Goal: Task Accomplishment & Management: Use online tool/utility

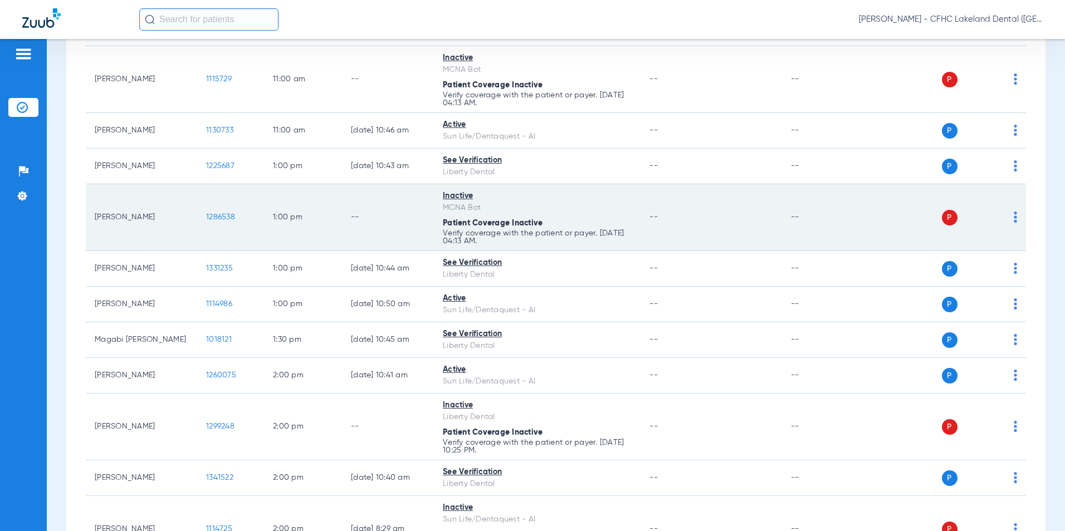
scroll to position [724, 0]
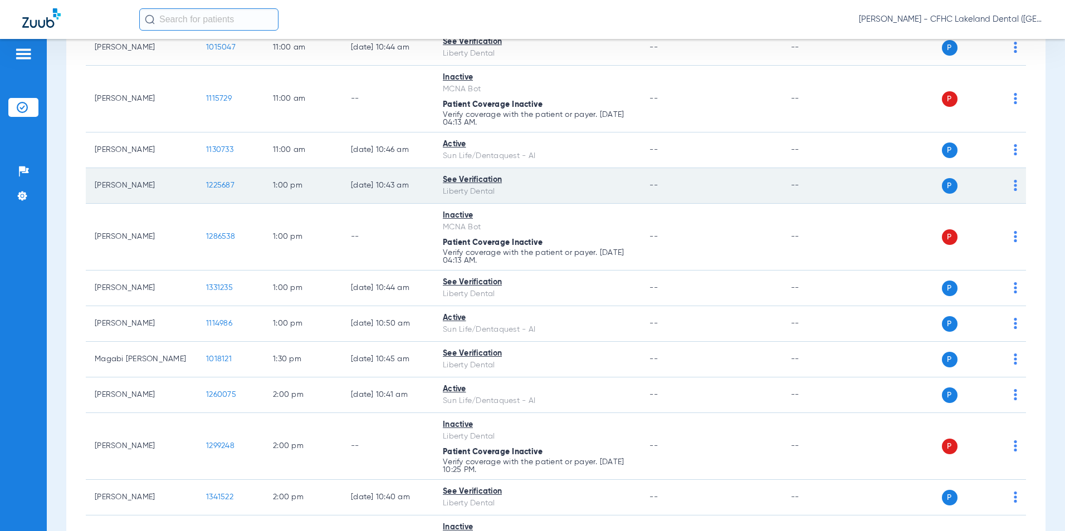
click at [227, 183] on span "1225687" at bounding box center [220, 186] width 28 height 8
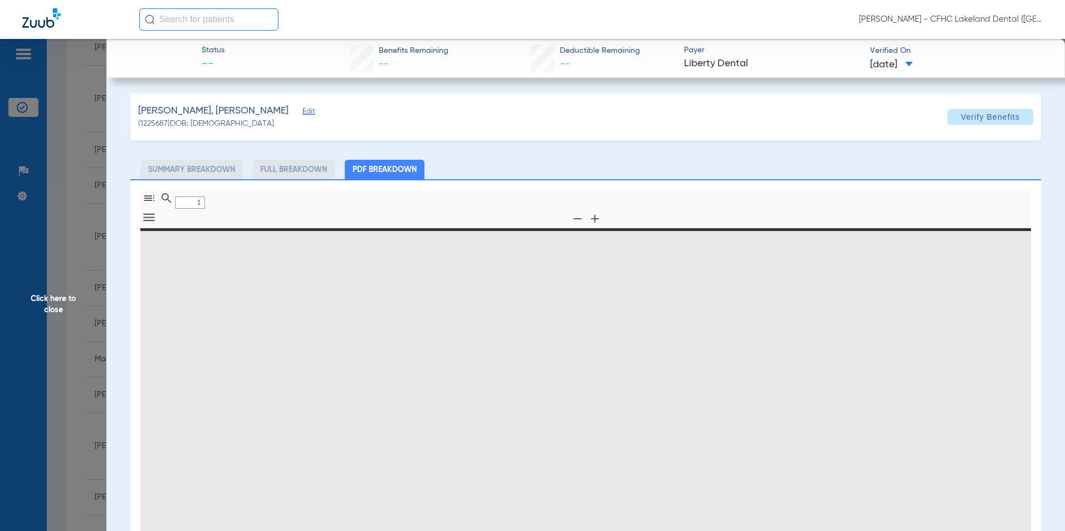
type input "0"
select select "page-width"
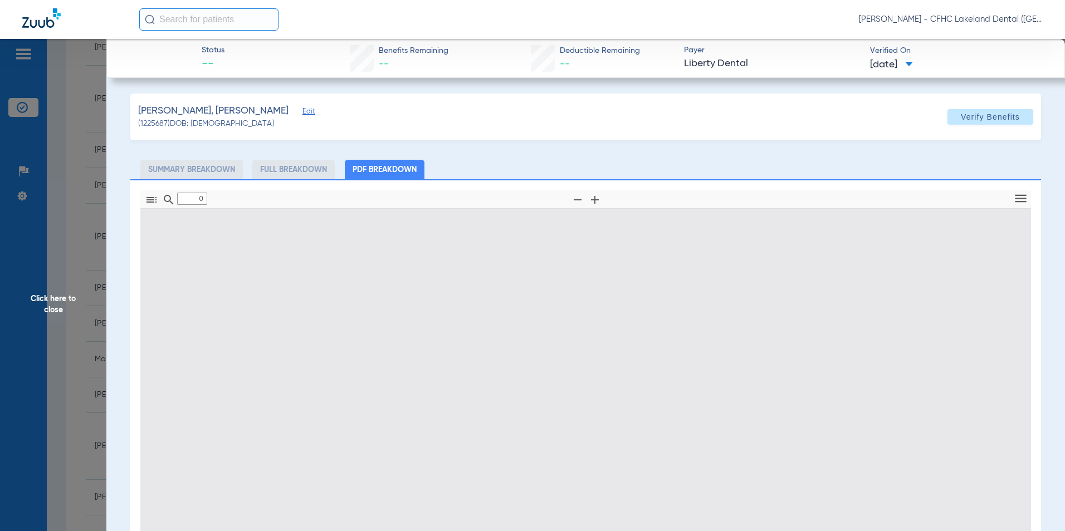
type input "1"
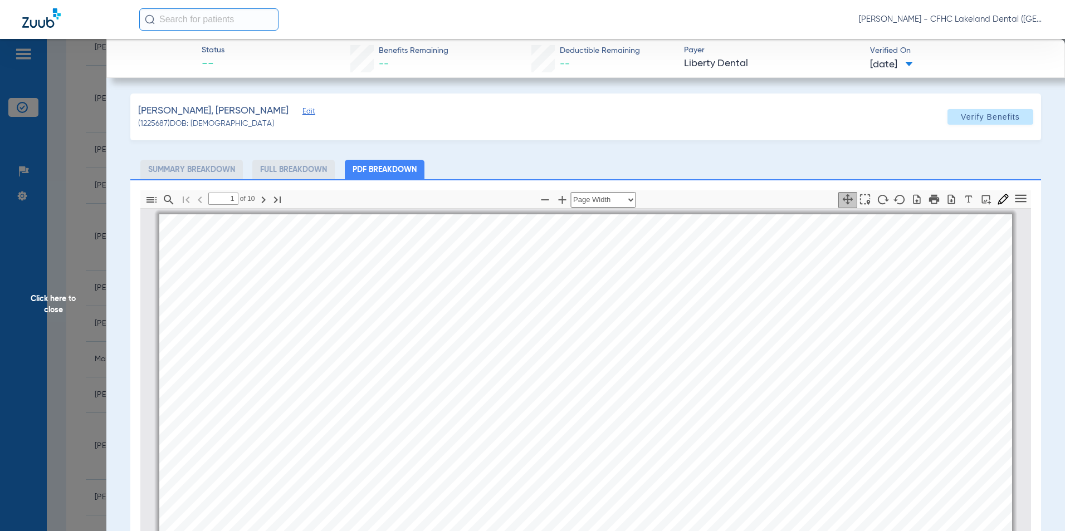
scroll to position [6, 0]
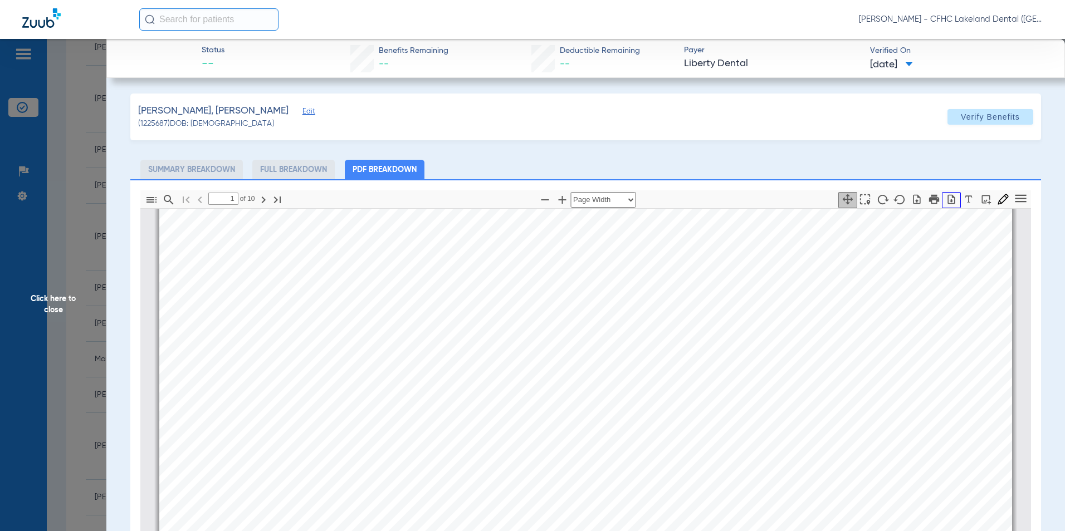
click at [946, 197] on icon "button" at bounding box center [951, 199] width 11 height 11
click at [62, 276] on span "Click here to close" at bounding box center [53, 304] width 106 height 531
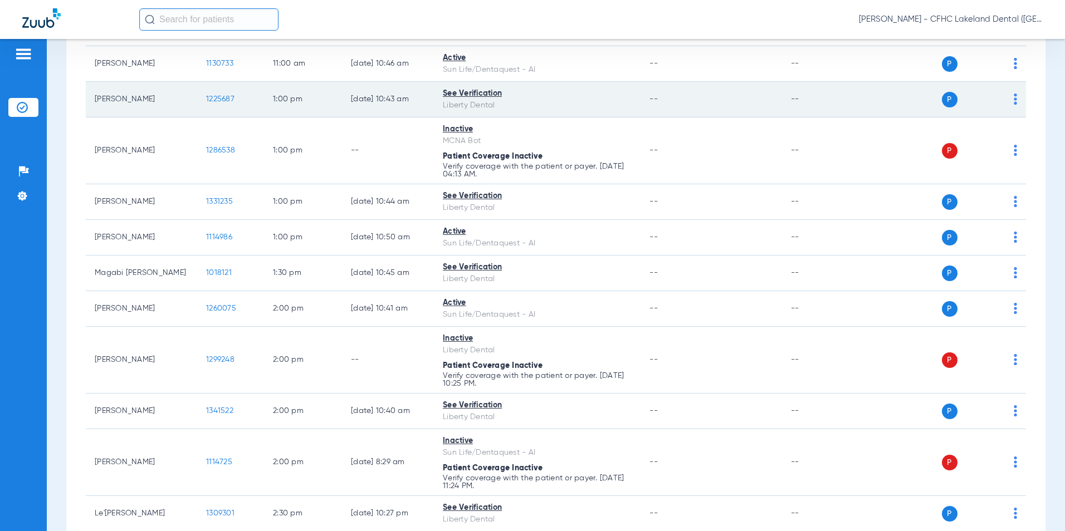
scroll to position [835, 0]
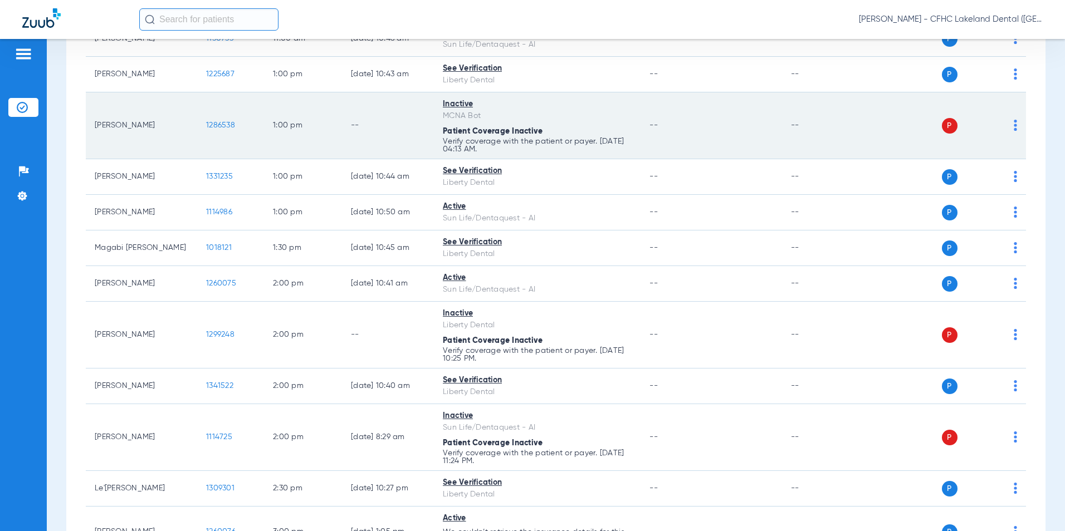
click at [224, 125] on span "1286538" at bounding box center [220, 125] width 29 height 8
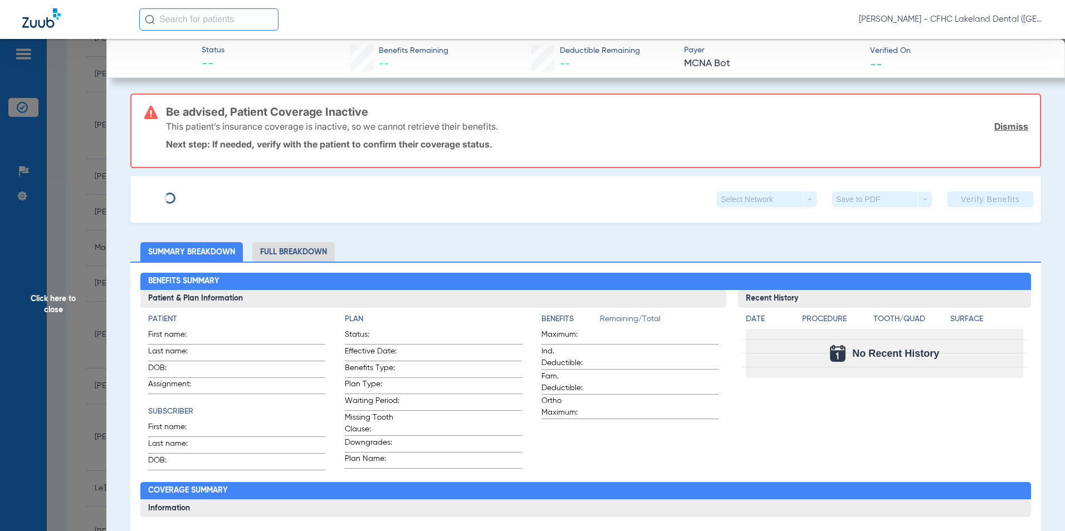
type input "CALEB"
type input "[PERSON_NAME]"
type input "[DATE]"
type input "9606251306"
type input "99999"
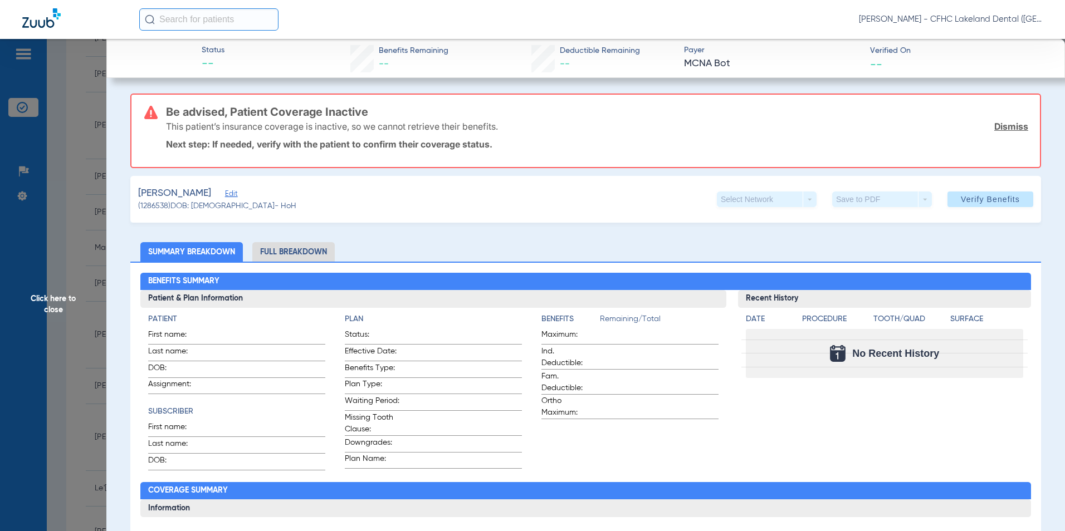
click at [235, 197] on span "Edit" at bounding box center [230, 195] width 10 height 11
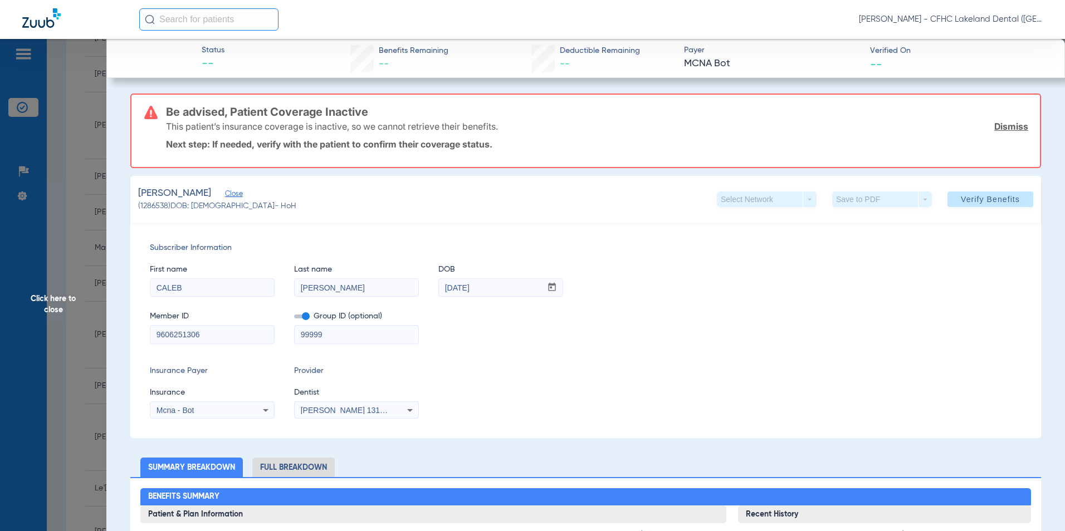
drag, startPoint x: 211, startPoint y: 335, endPoint x: 120, endPoint y: 325, distance: 90.7
click at [194, 409] on div "Mcna - Bot" at bounding box center [202, 411] width 90 height 8
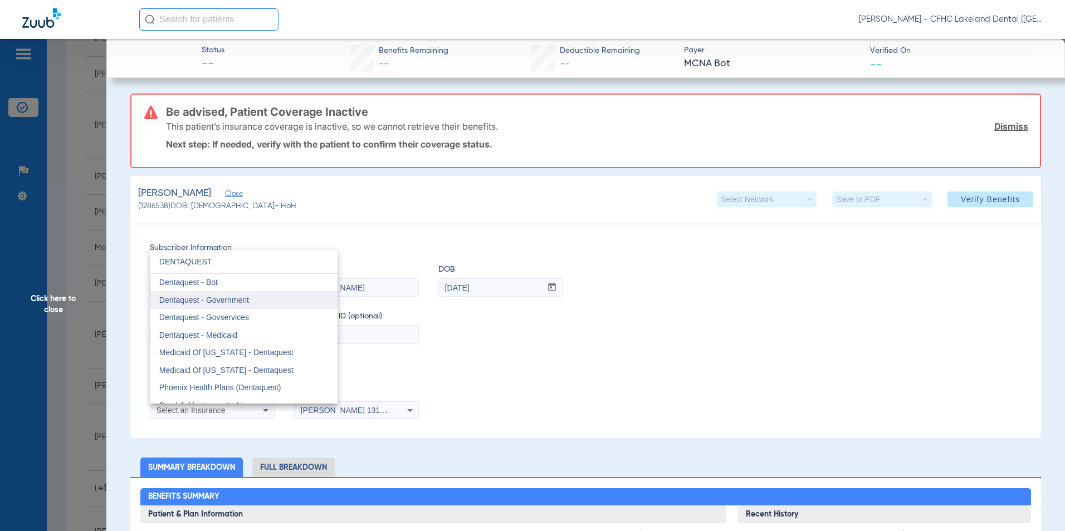
type input "DENTAQUEST"
click at [206, 296] on span "Dentaquest - Government" at bounding box center [204, 300] width 90 height 9
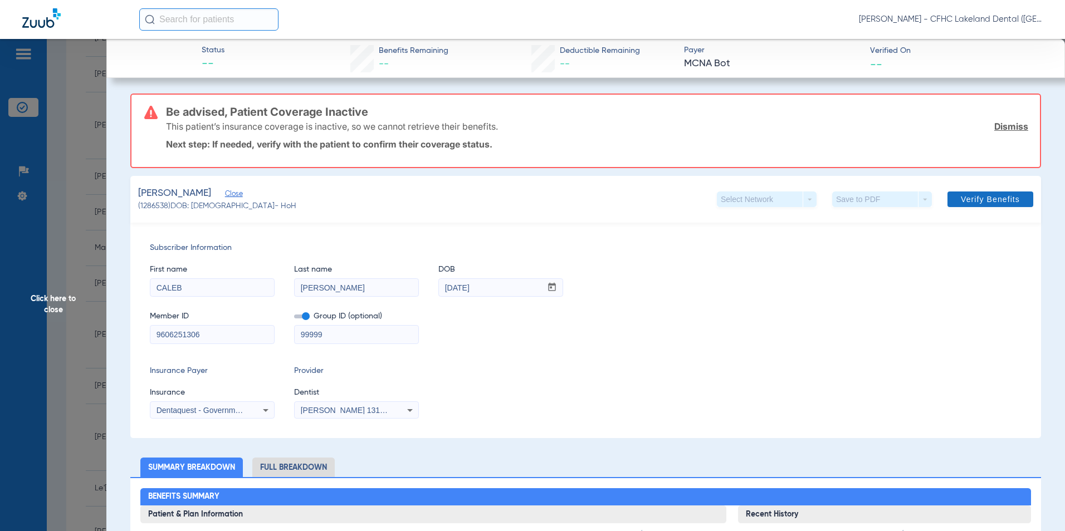
click at [998, 200] on span "Verify Benefits" at bounding box center [990, 199] width 59 height 9
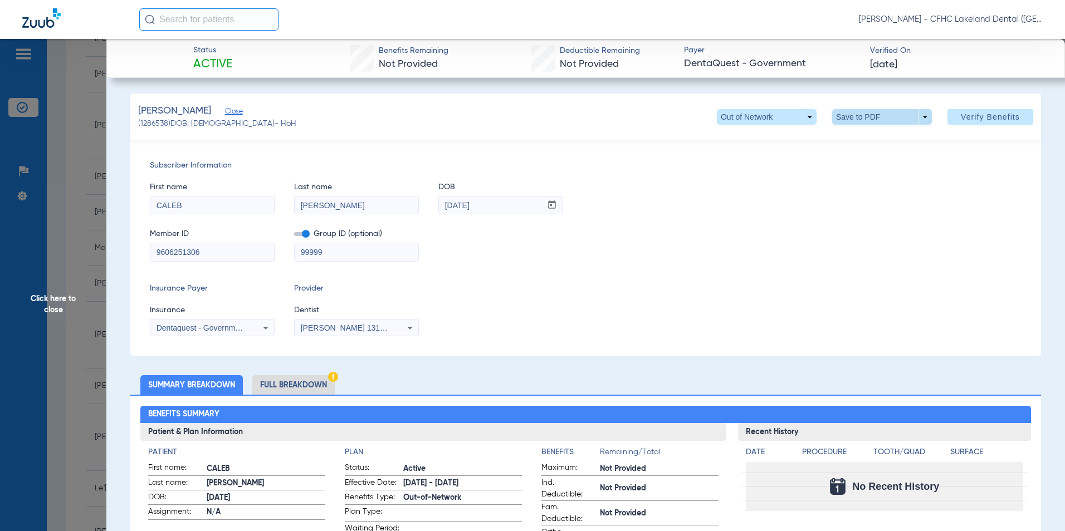
click at [889, 117] on span at bounding box center [882, 117] width 100 height 16
click at [870, 132] on button "insert_drive_file Save to PDF" at bounding box center [866, 139] width 84 height 22
click at [50, 294] on span "Click here to close" at bounding box center [53, 304] width 106 height 531
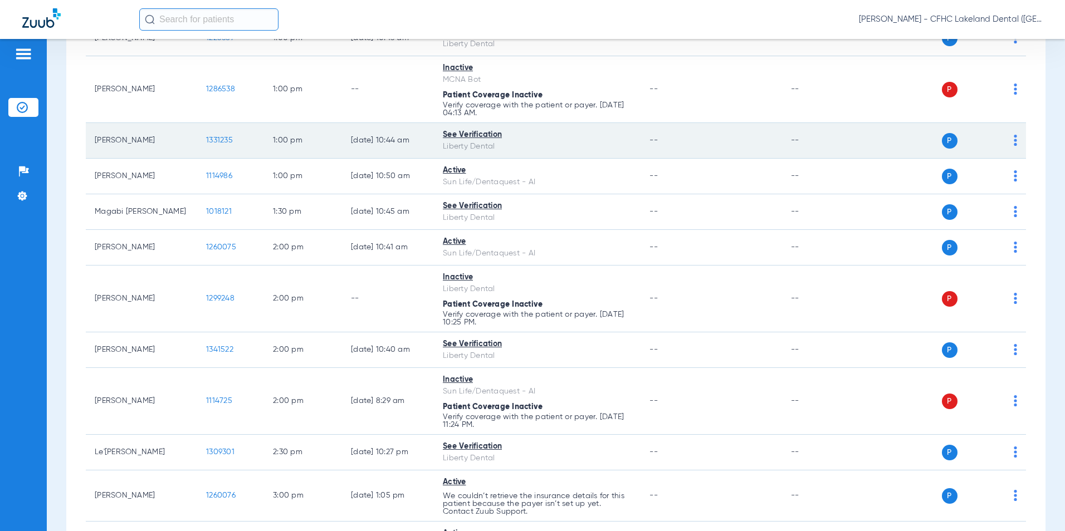
scroll to position [891, 0]
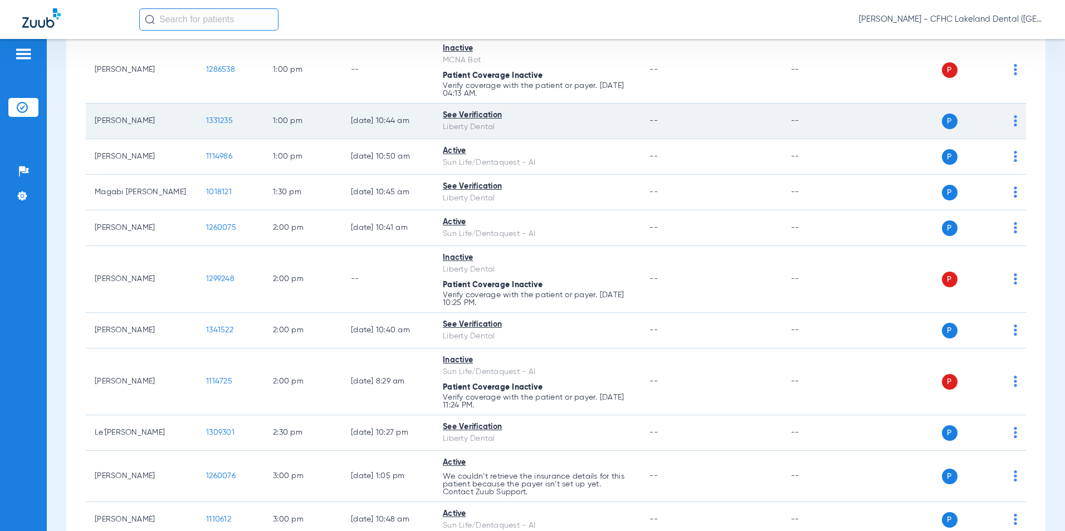
click at [222, 124] on span "1331235" at bounding box center [219, 121] width 27 height 8
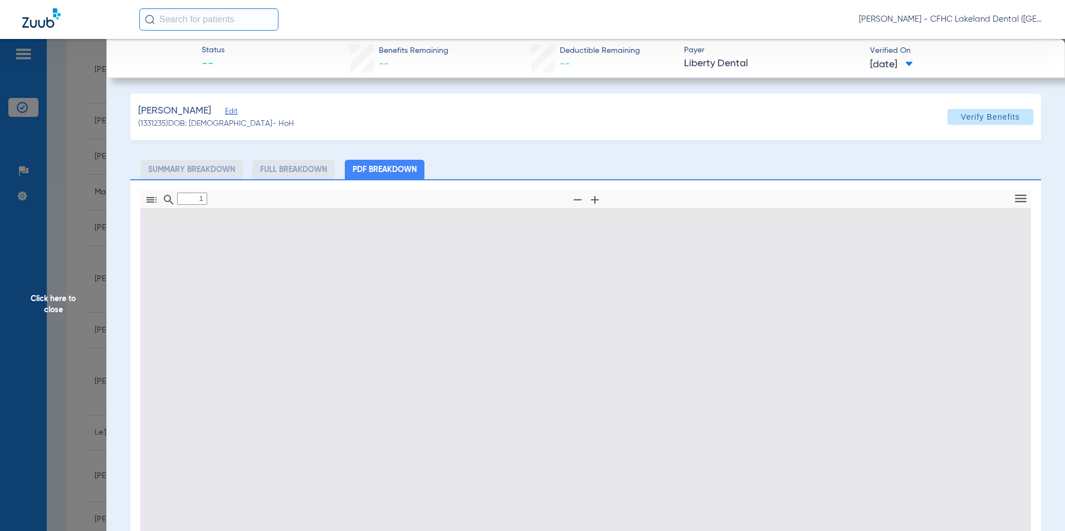
type input "0"
select select "page-width"
type input "1"
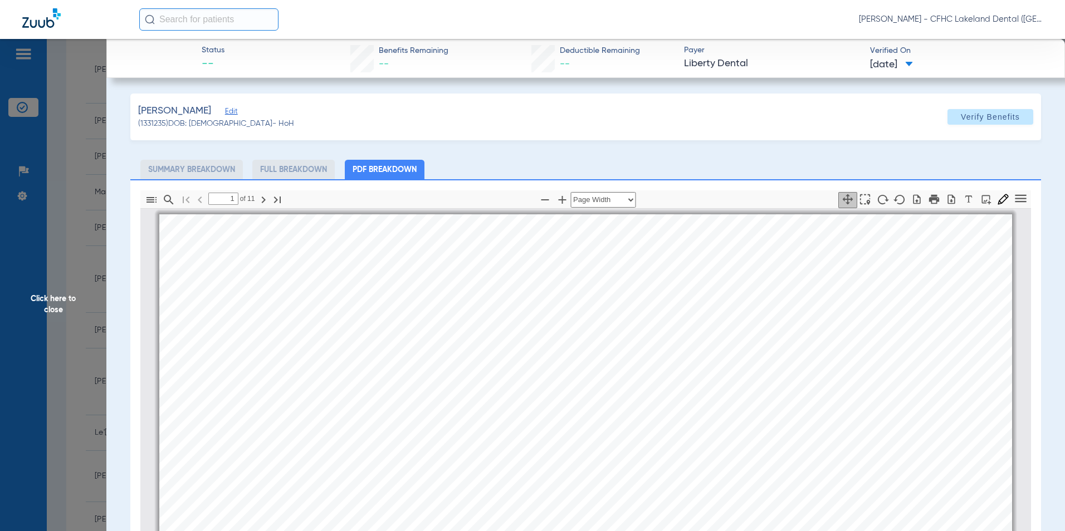
scroll to position [6, 0]
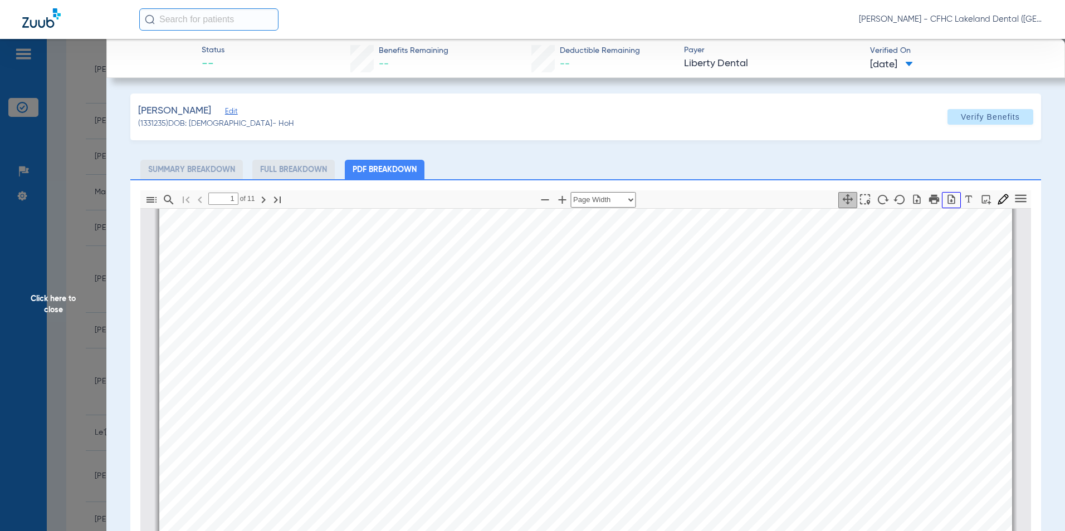
click at [948, 202] on icon "button" at bounding box center [951, 199] width 11 height 11
drag, startPoint x: 96, startPoint y: 267, endPoint x: 89, endPoint y: 271, distance: 8.2
click at [95, 268] on span "Click here to close" at bounding box center [53, 304] width 106 height 531
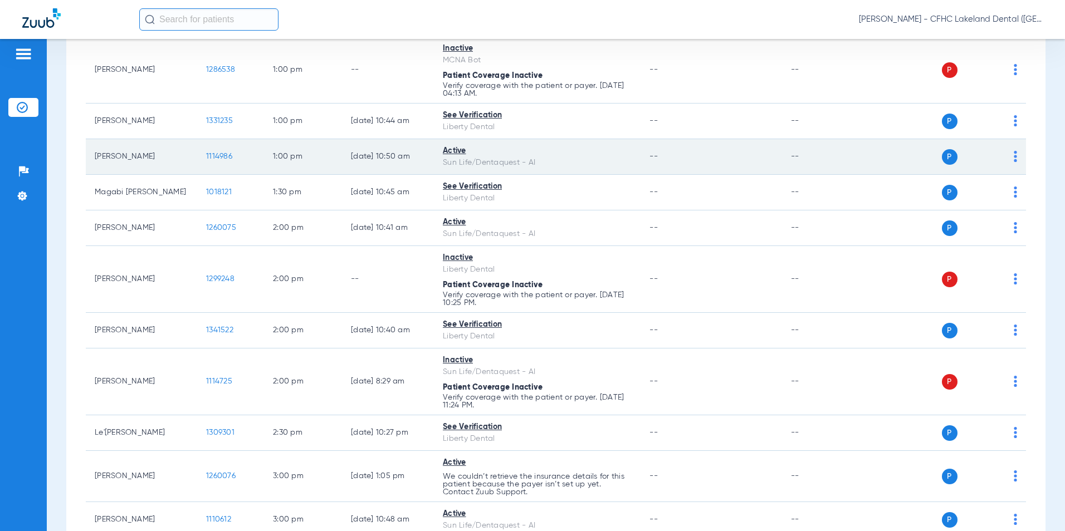
click at [213, 158] on span "1114986" at bounding box center [219, 157] width 26 height 8
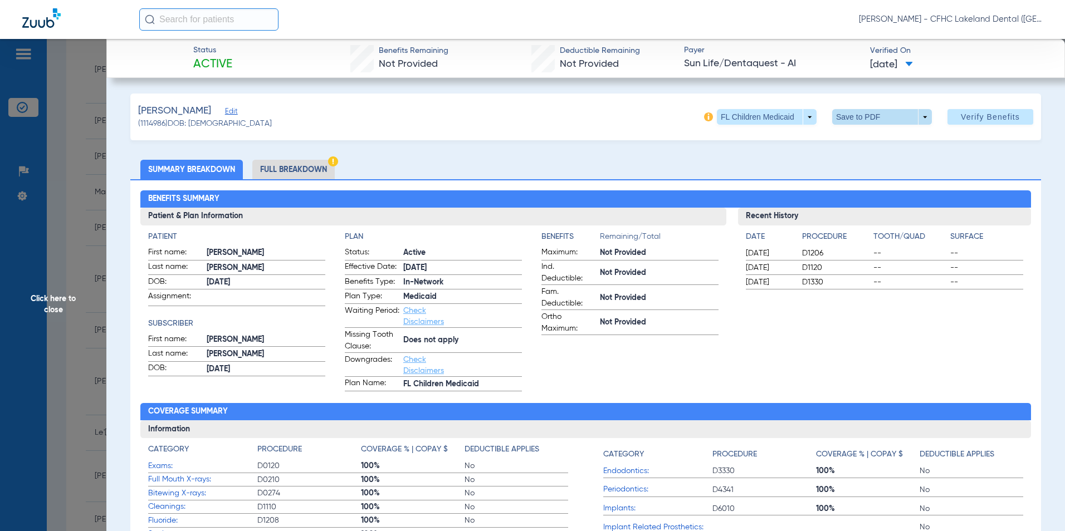
click at [905, 116] on span at bounding box center [882, 117] width 100 height 16
click at [875, 140] on span "Save to PDF" at bounding box center [878, 139] width 44 height 8
click at [52, 297] on span "Click here to close" at bounding box center [53, 304] width 106 height 531
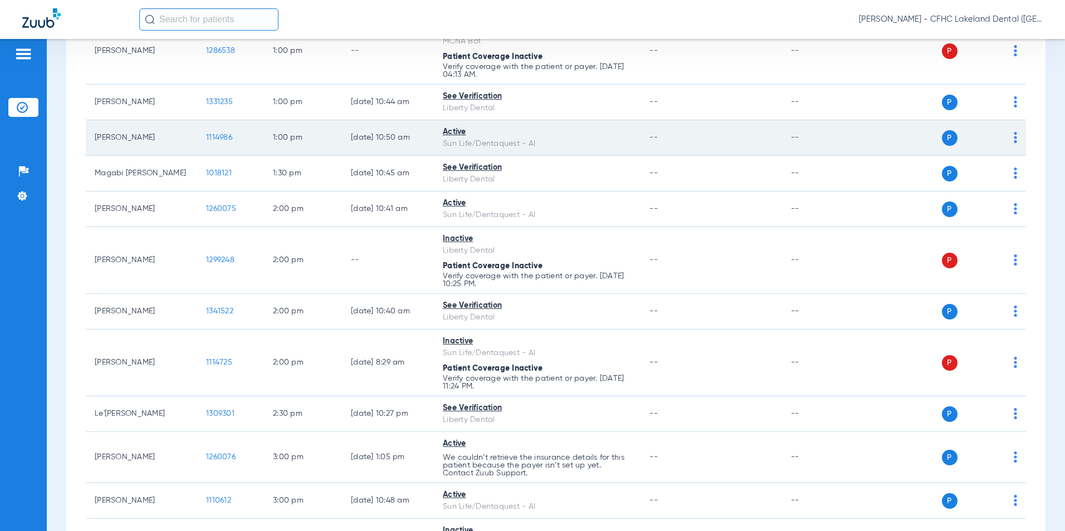
scroll to position [947, 0]
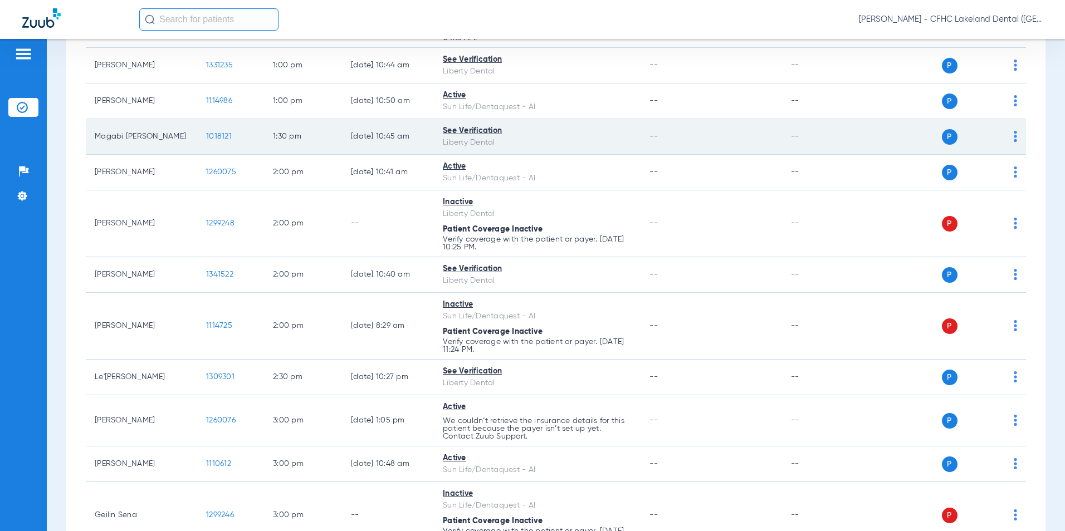
click at [209, 134] on span "1018121" at bounding box center [219, 137] width 26 height 8
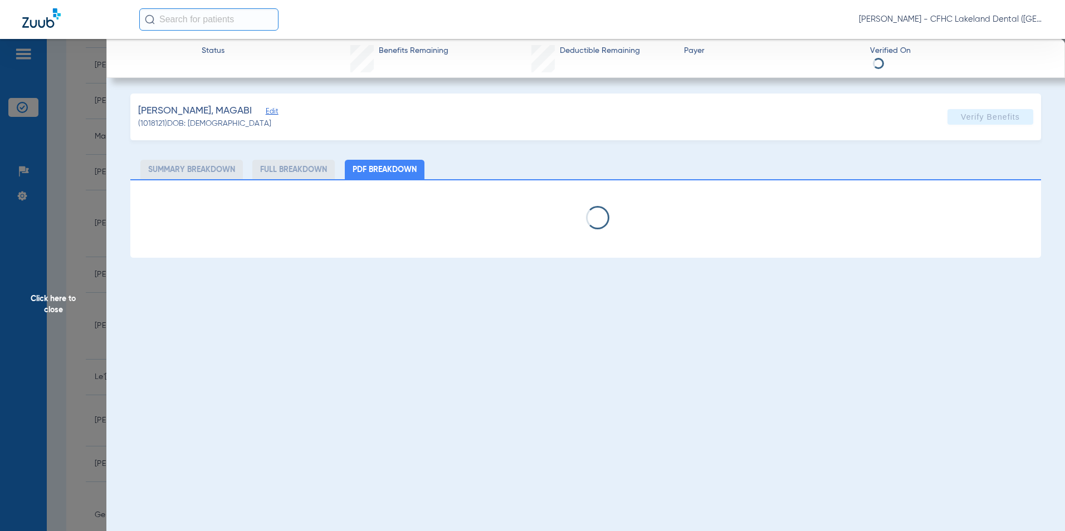
select select "page-width"
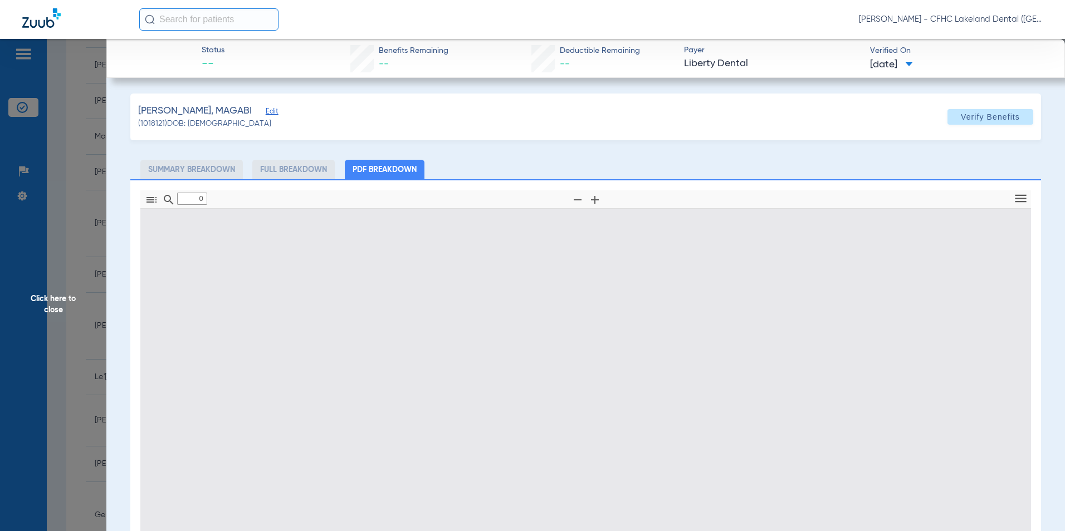
type input "1"
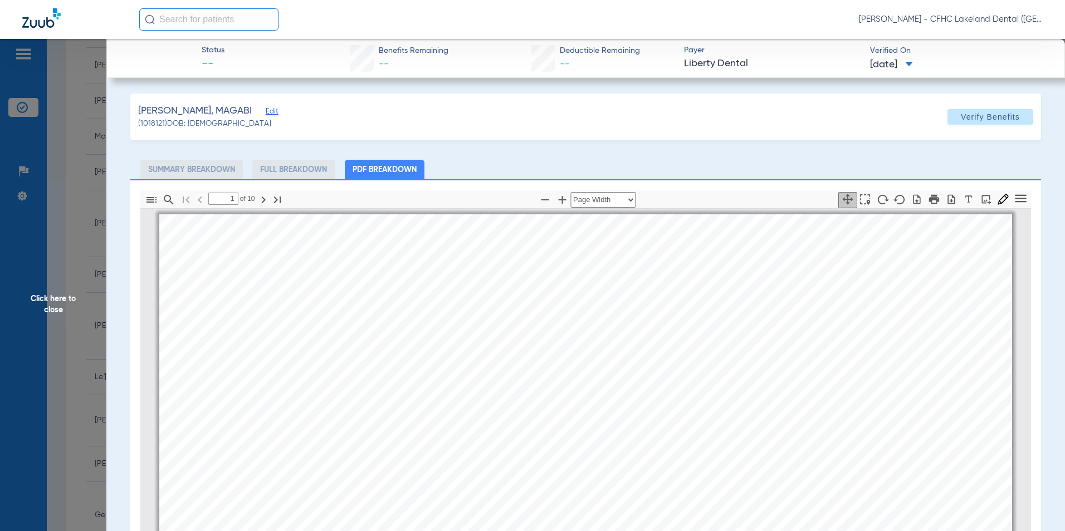
scroll to position [6, 0]
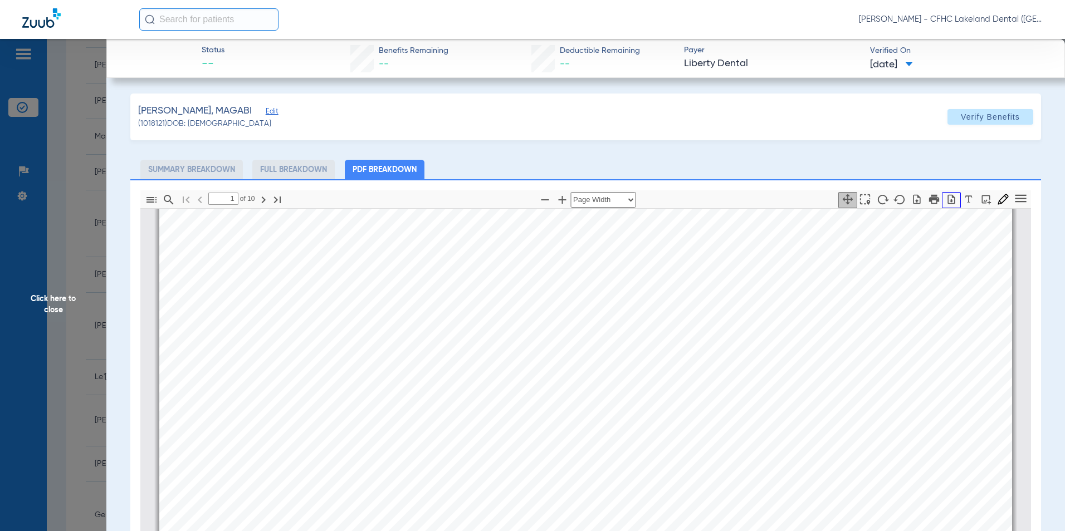
click at [946, 202] on icon "button" at bounding box center [951, 199] width 11 height 11
click at [61, 321] on span "Click here to close" at bounding box center [53, 304] width 106 height 531
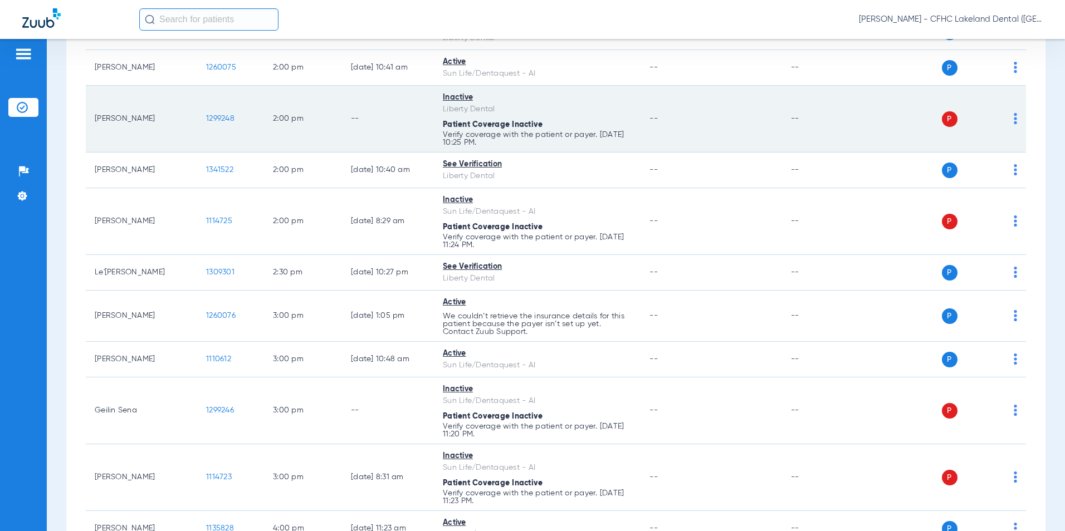
scroll to position [1058, 0]
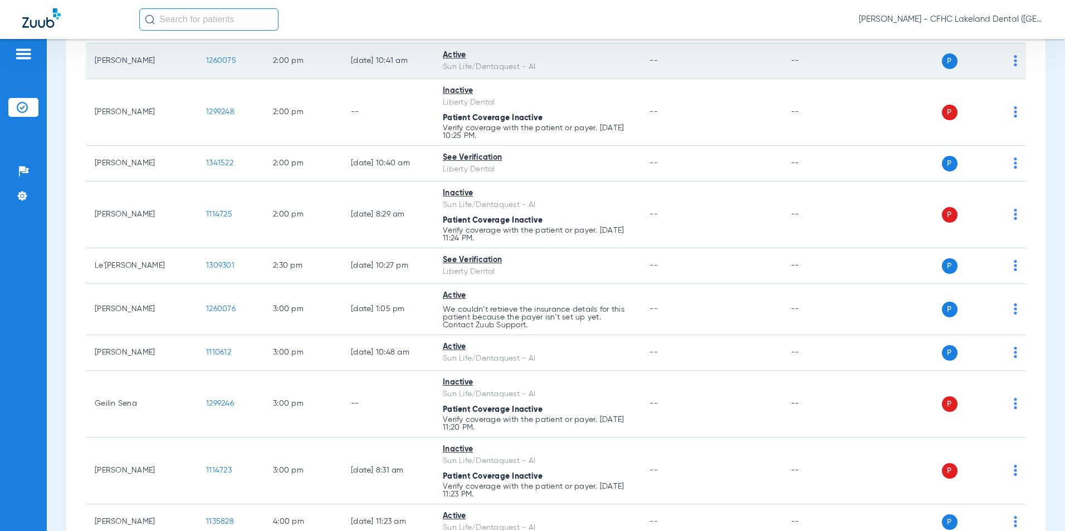
click at [223, 62] on span "1260075" at bounding box center [221, 61] width 30 height 8
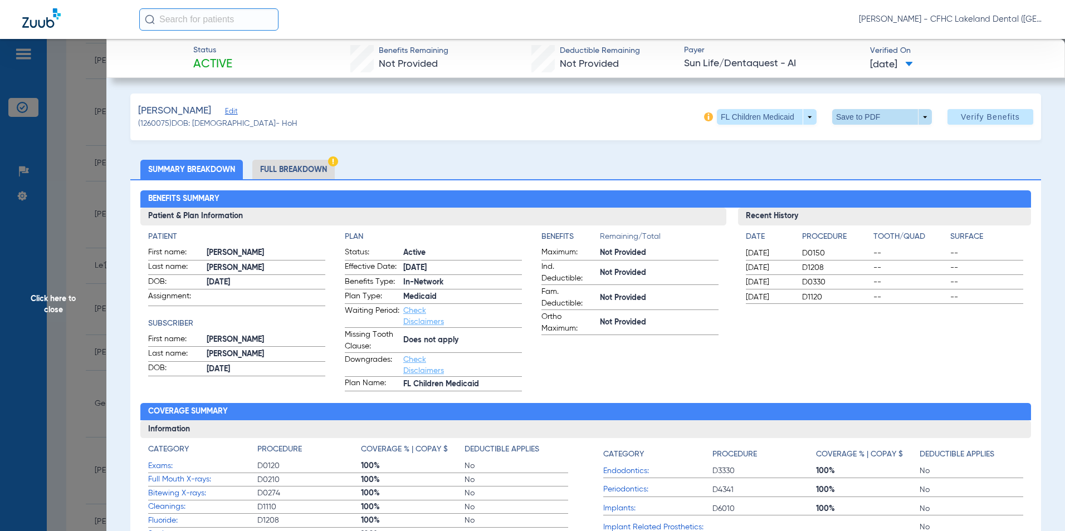
click at [921, 124] on span at bounding box center [882, 117] width 100 height 16
click at [867, 140] on span "Save to PDF" at bounding box center [878, 139] width 44 height 8
click at [45, 305] on span "Click here to close" at bounding box center [53, 304] width 106 height 531
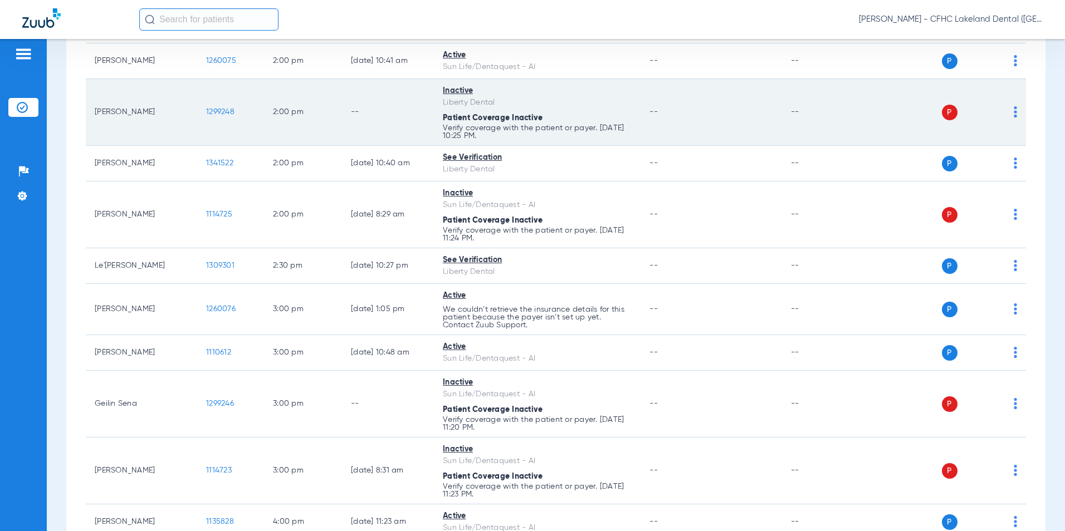
click at [224, 110] on span "1299248" at bounding box center [220, 112] width 28 height 8
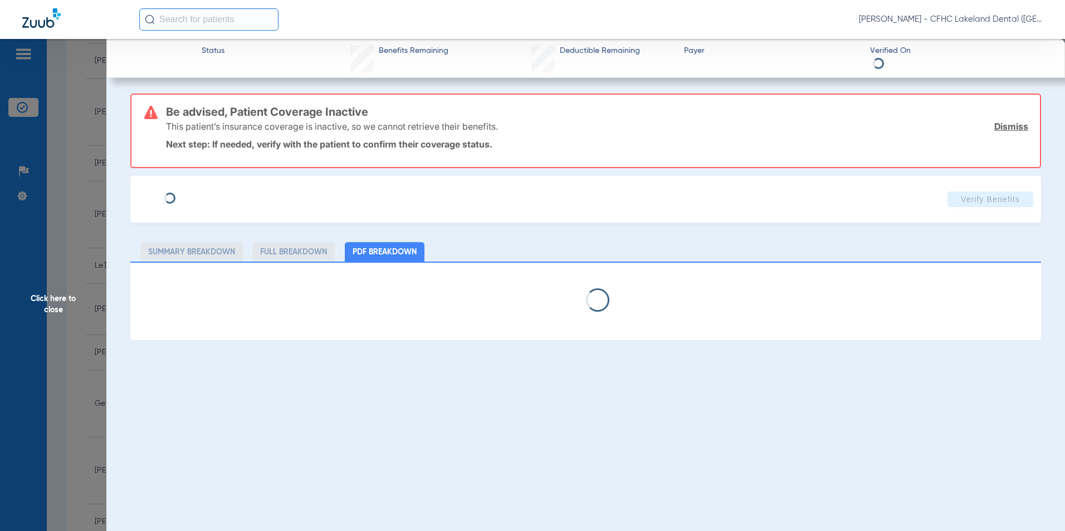
type input "JHAELENYS"
type input "[PERSON_NAME]"
type input "[DATE]"
type input "9654200660"
type input "99999"
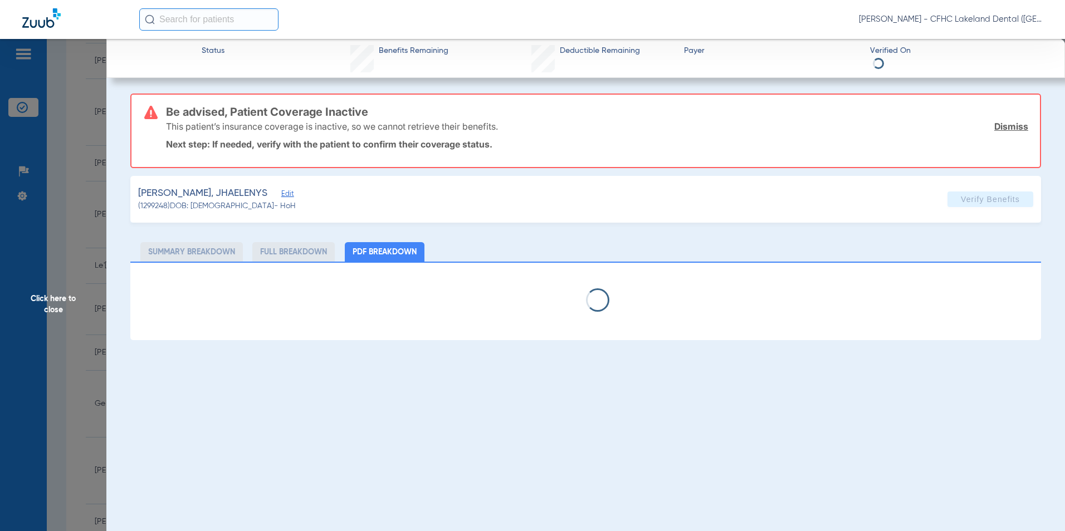
click at [281, 190] on span "Edit" at bounding box center [286, 195] width 10 height 11
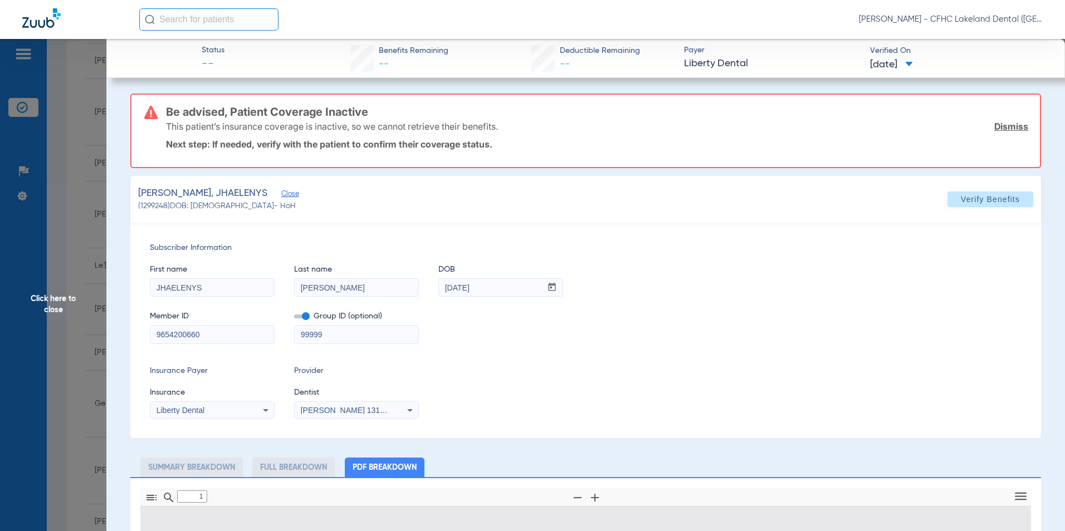
type input "0"
select select "page-width"
type input "1"
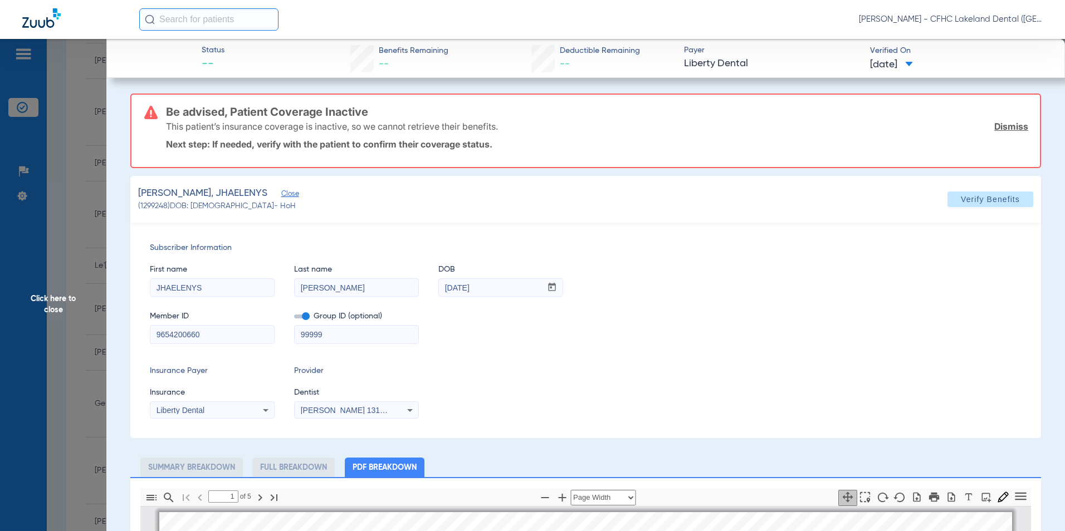
scroll to position [6, 0]
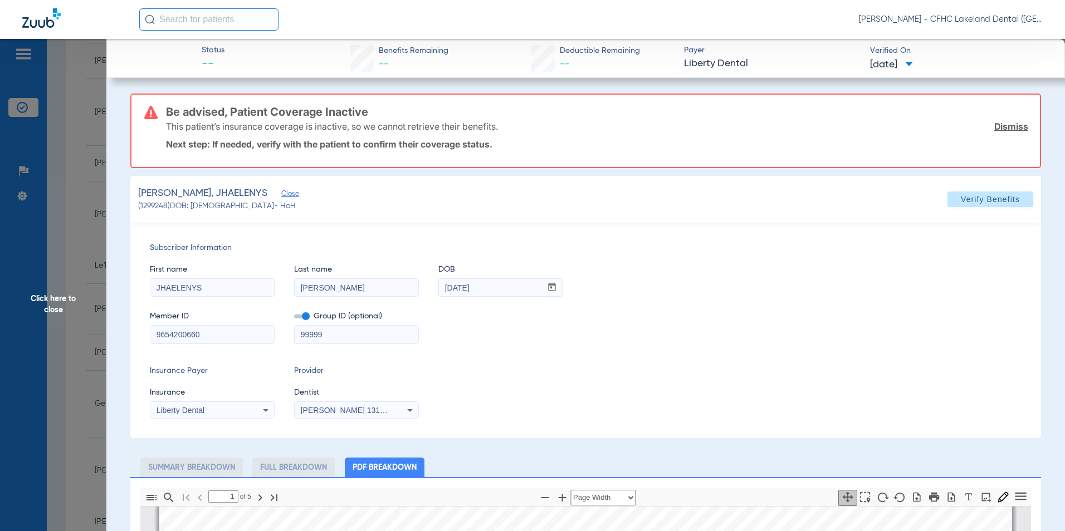
drag, startPoint x: 202, startPoint y: 335, endPoint x: 150, endPoint y: 331, distance: 51.9
click at [150, 331] on input "9654200660" at bounding box center [212, 335] width 124 height 18
click at [13, 325] on span "Click here to close" at bounding box center [53, 304] width 106 height 531
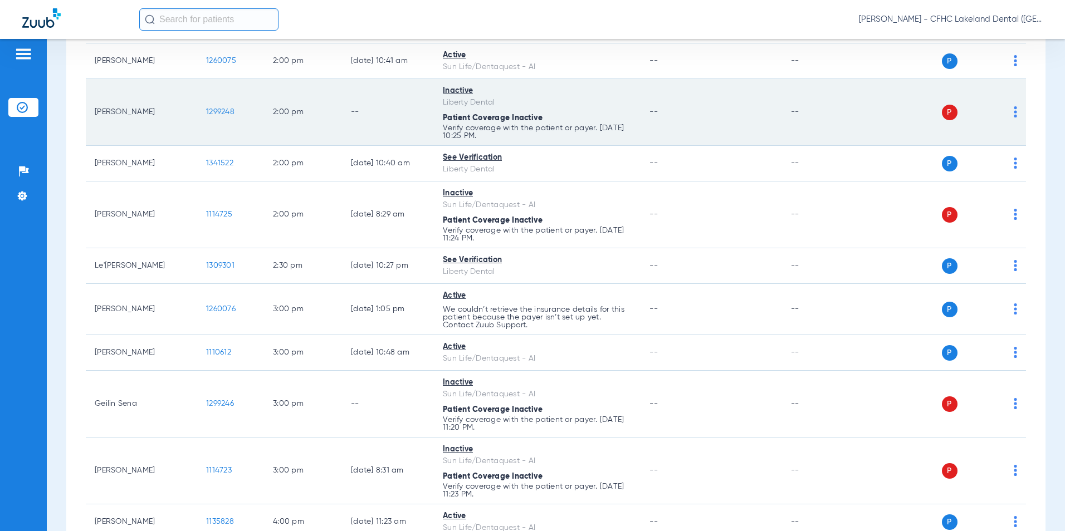
click at [224, 108] on span "1299248" at bounding box center [220, 112] width 28 height 8
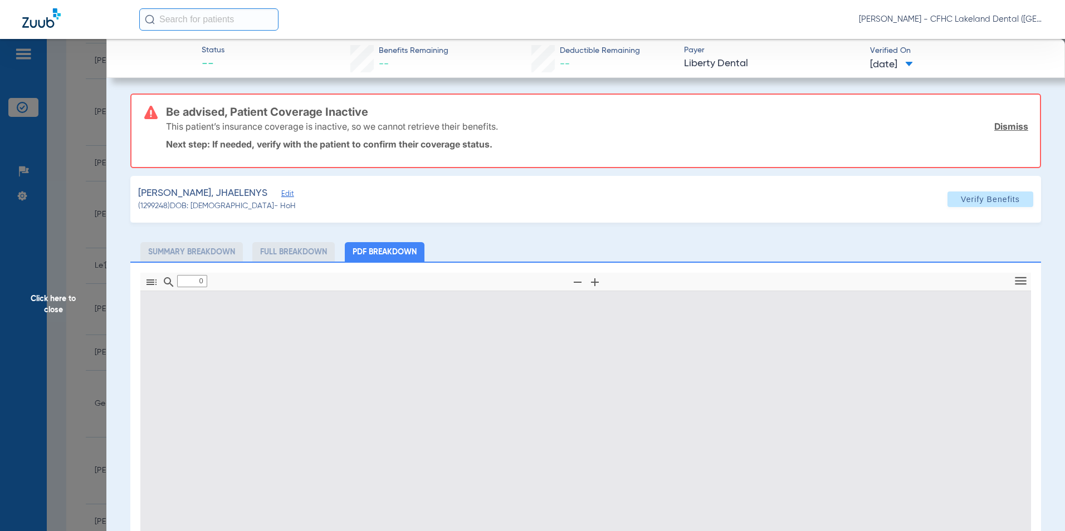
scroll to position [56, 0]
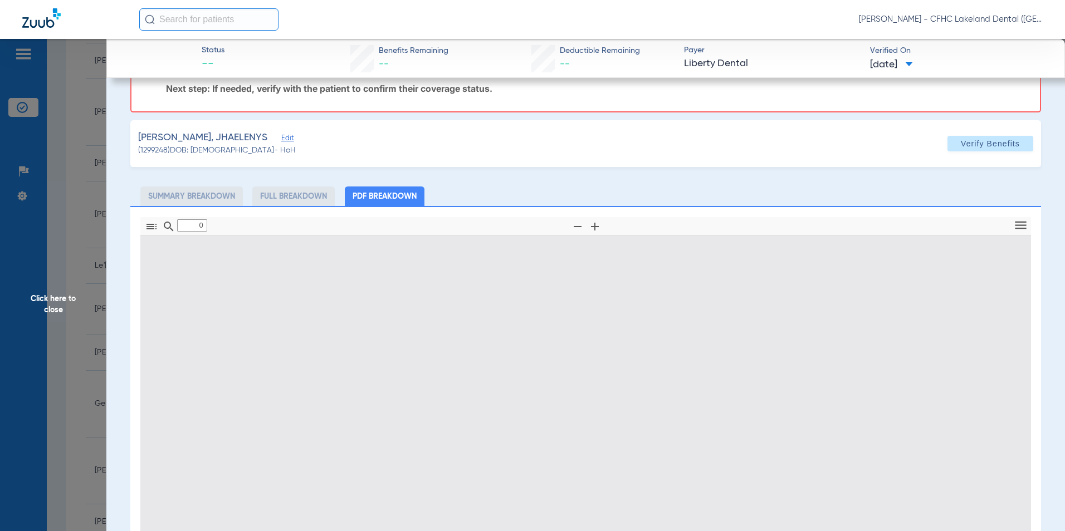
type input "1"
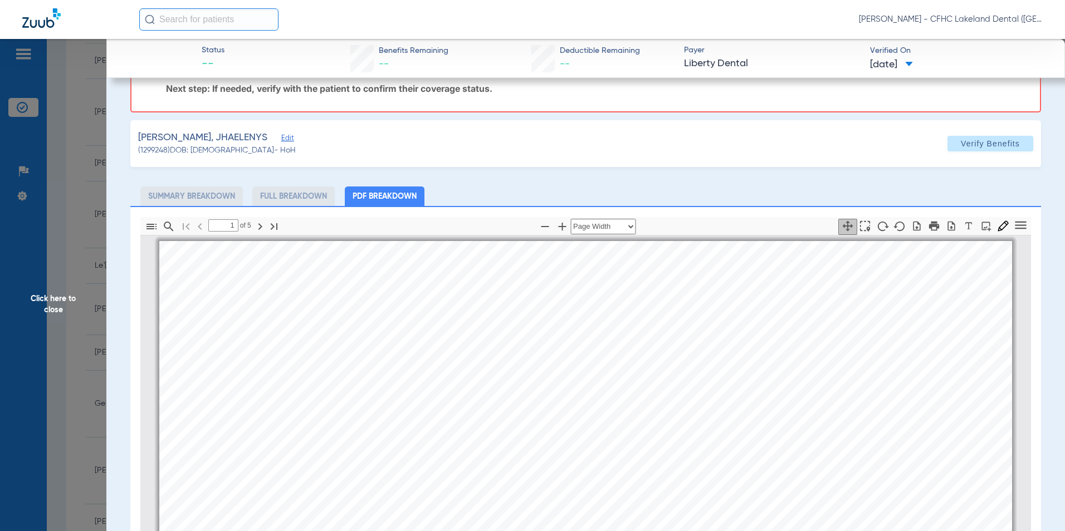
scroll to position [6, 0]
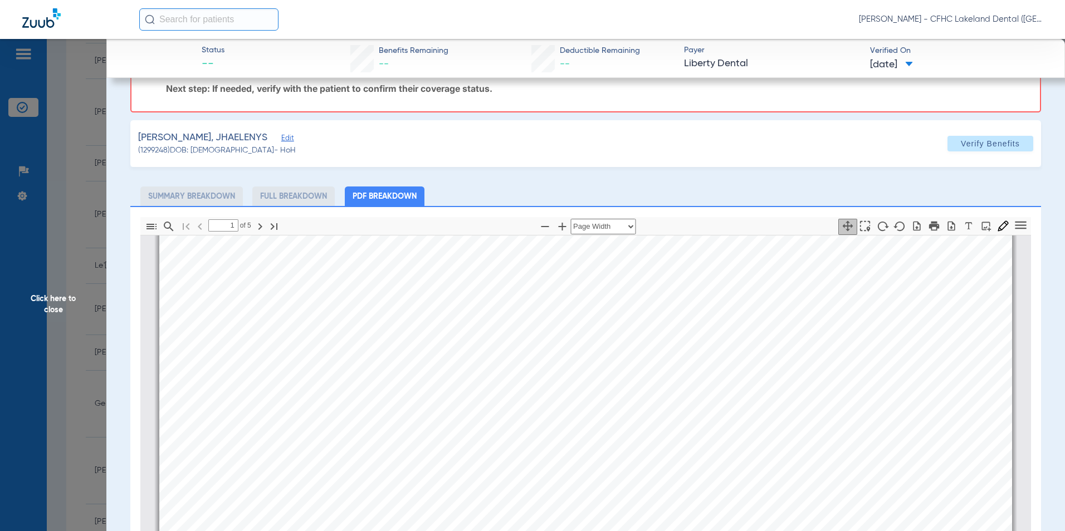
click at [61, 295] on span "Click here to close" at bounding box center [53, 304] width 106 height 531
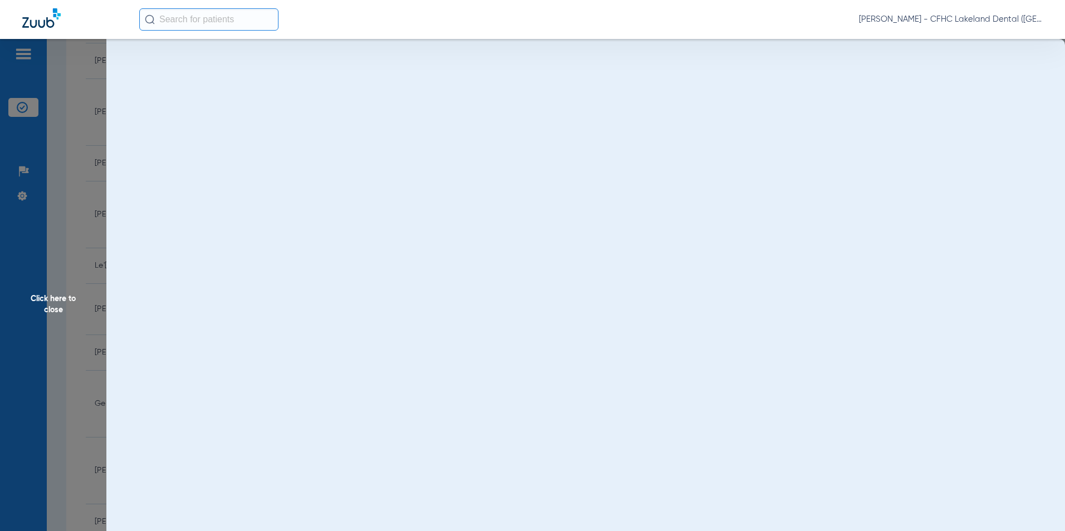
scroll to position [0, 0]
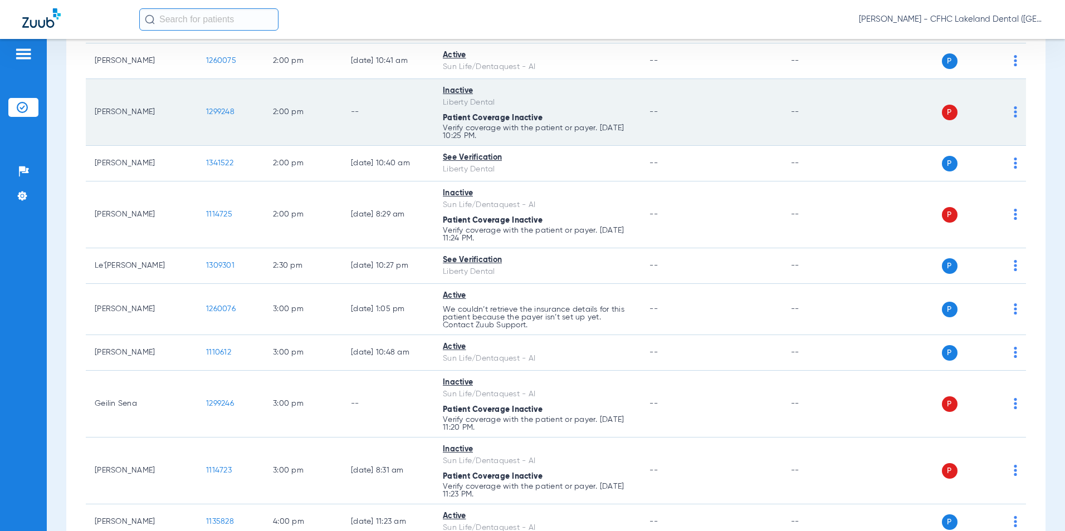
click at [219, 109] on span "1299248" at bounding box center [220, 112] width 28 height 8
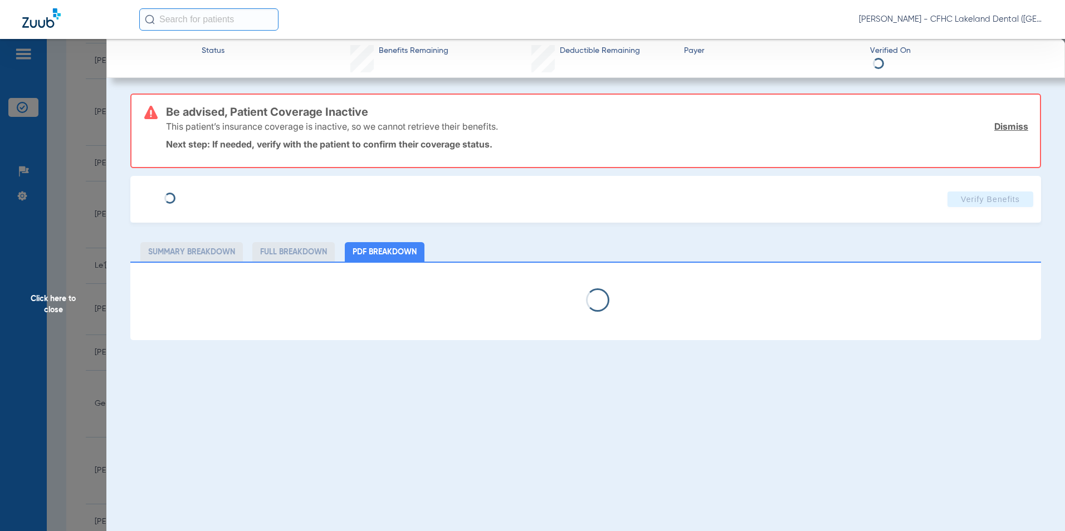
type input "JHAELENYS"
type input "[PERSON_NAME]"
type input "[DATE]"
type input "9654200660"
type input "99999"
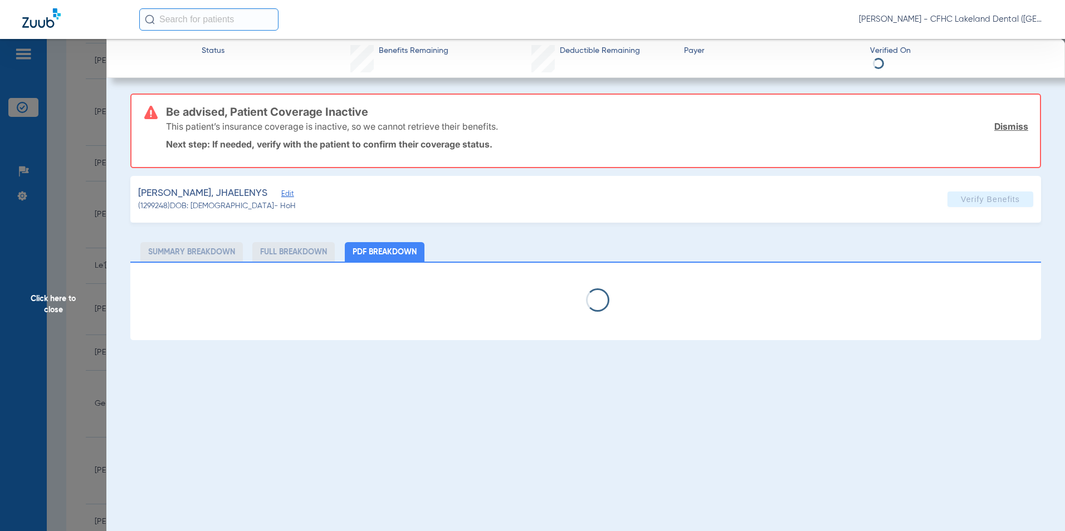
click at [281, 199] on span "Edit" at bounding box center [286, 195] width 10 height 11
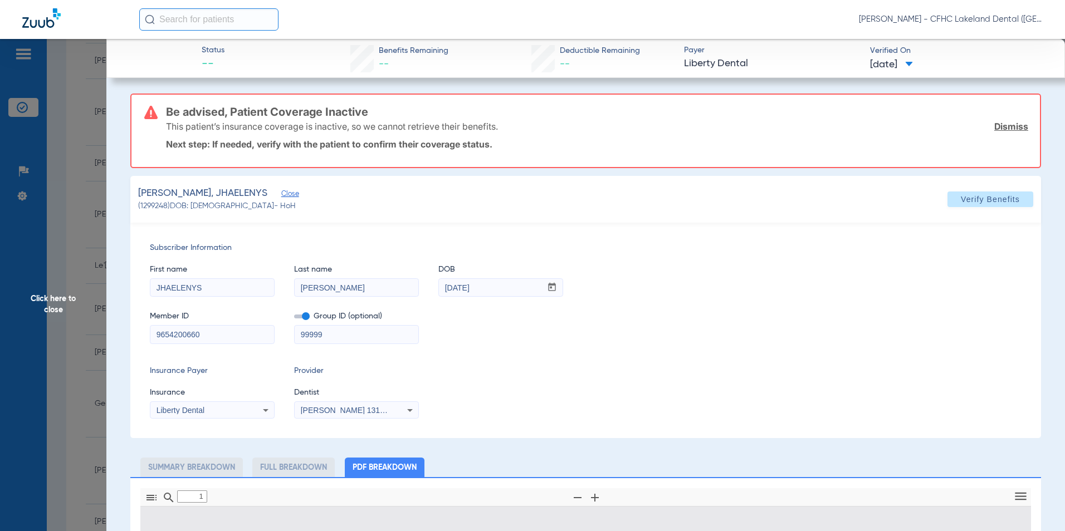
type input "0"
select select "page-width"
type input "1"
click at [134, 330] on div "Subscriber Information First name JHAELENYS Last name [PERSON_NAME] DOB mm / dd…" at bounding box center [585, 331] width 911 height 216
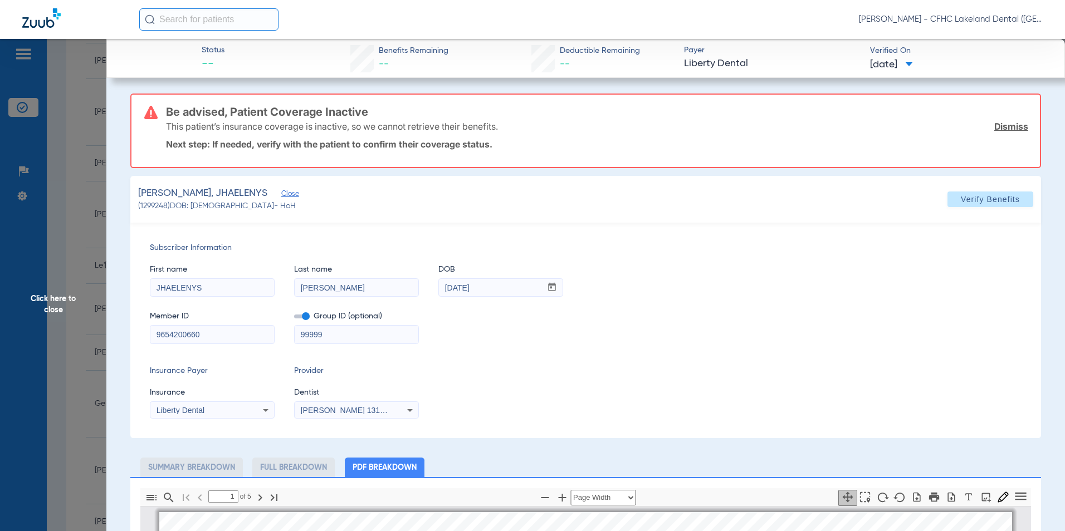
scroll to position [6, 0]
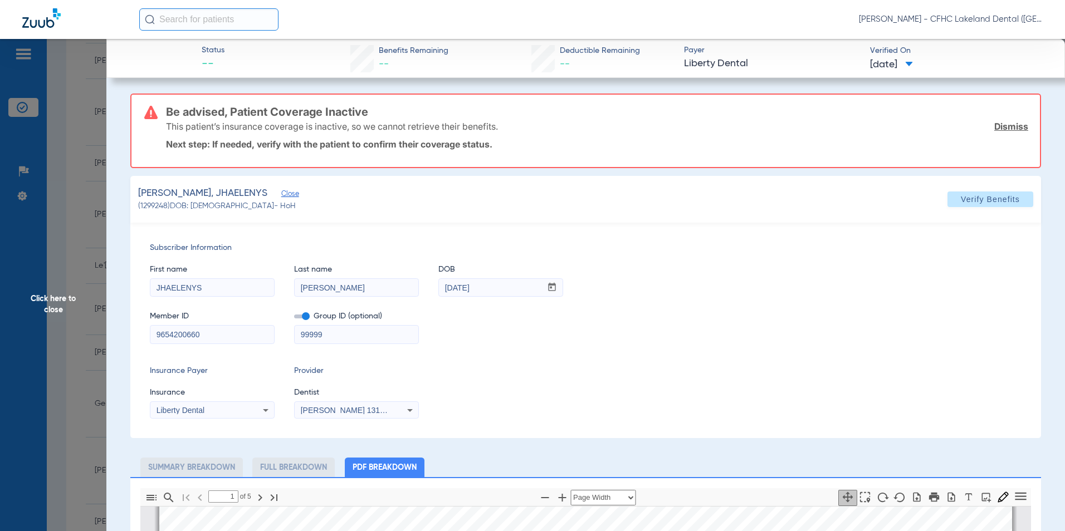
click at [57, 296] on span "Click here to close" at bounding box center [53, 304] width 106 height 531
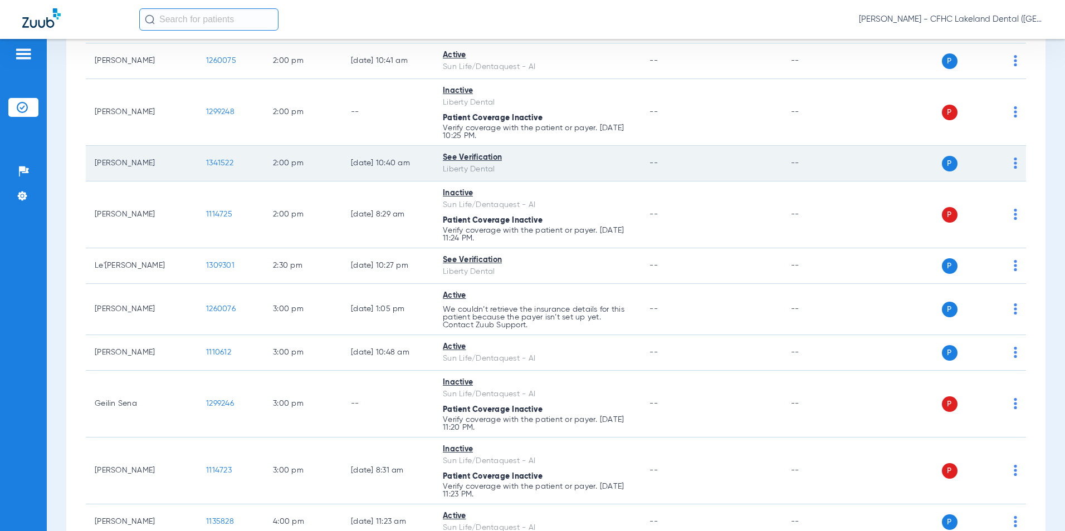
scroll to position [1114, 0]
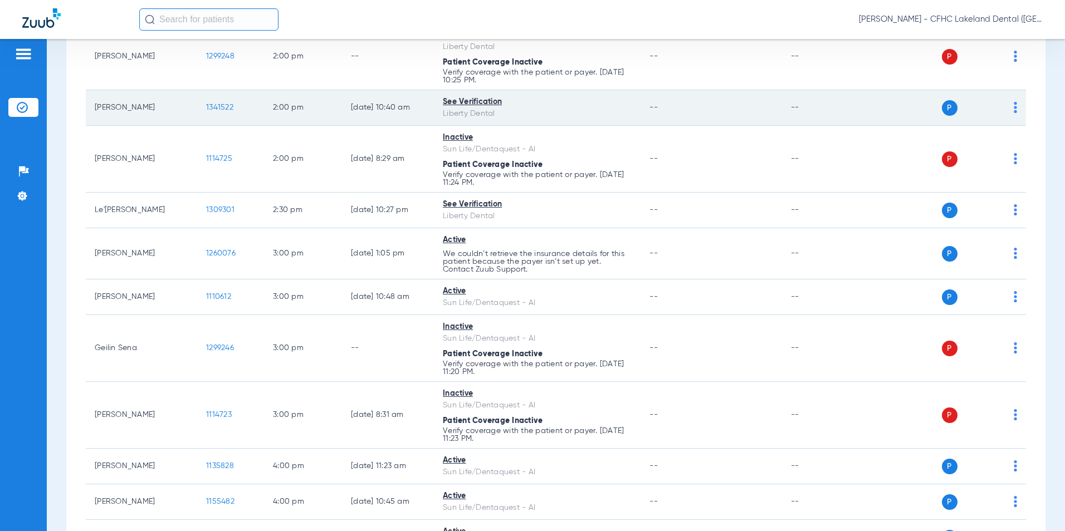
click at [224, 108] on span "1341522" at bounding box center [219, 108] width 27 height 8
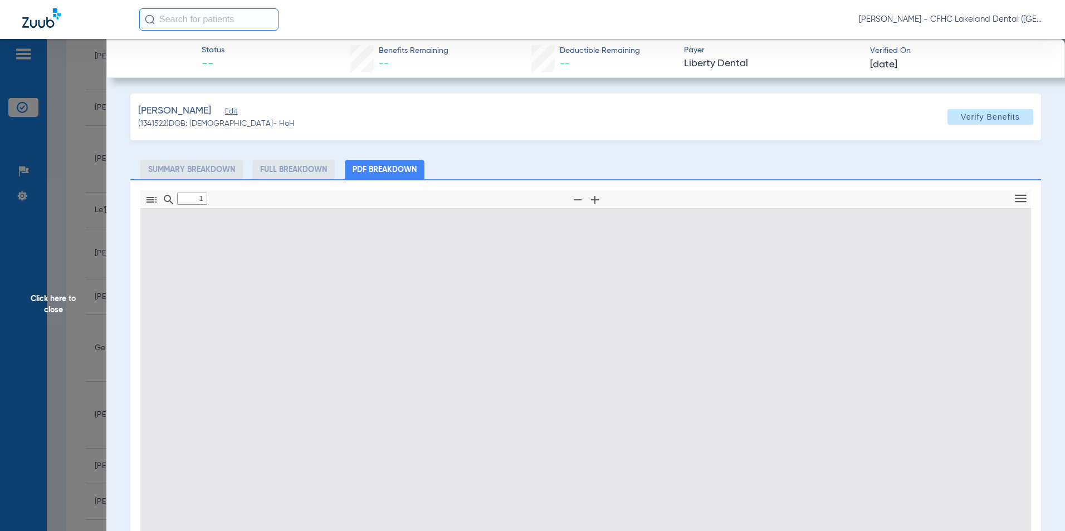
type input "0"
select select "page-width"
type input "1"
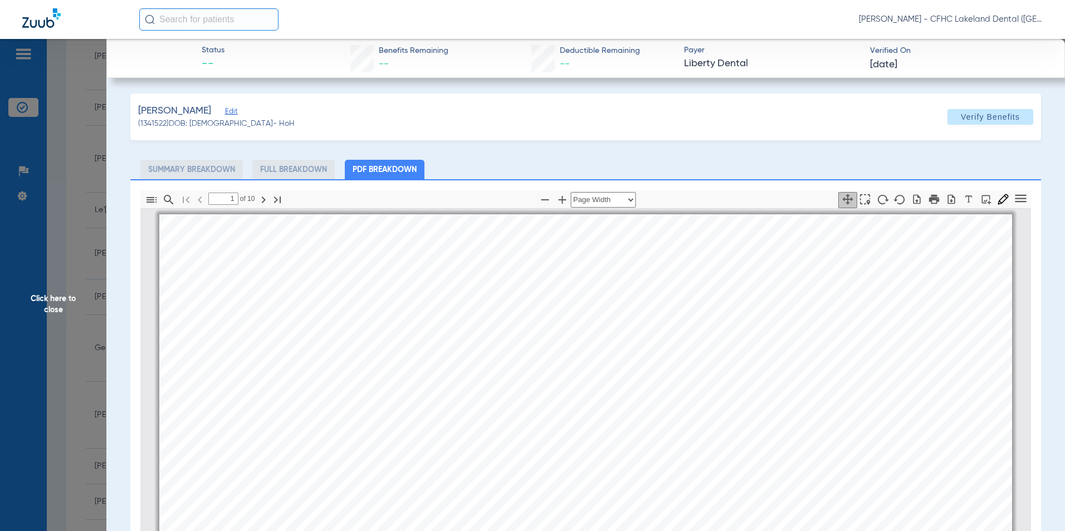
scroll to position [6, 0]
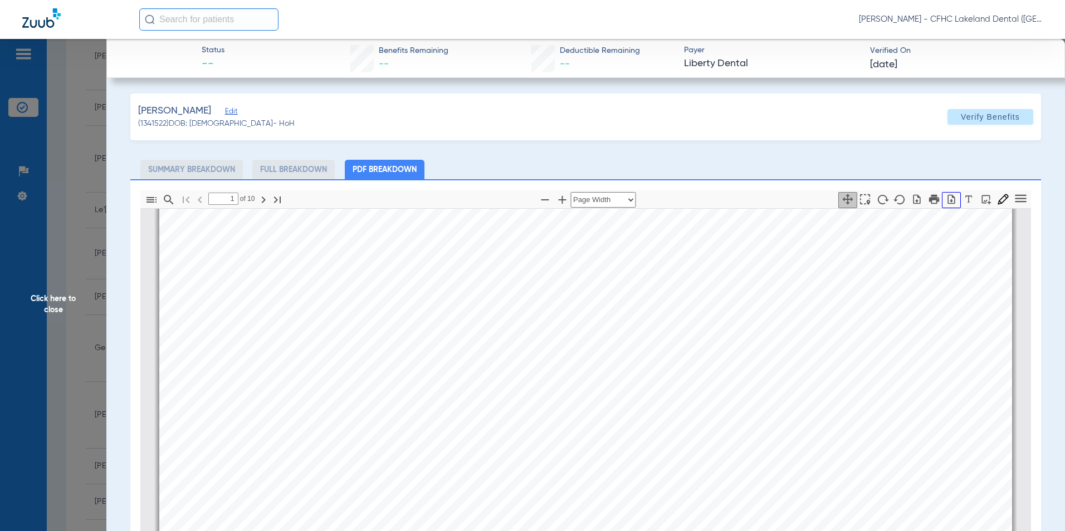
click at [946, 197] on icon "button" at bounding box center [951, 199] width 11 height 11
click at [42, 270] on span "Click here to close" at bounding box center [53, 304] width 106 height 531
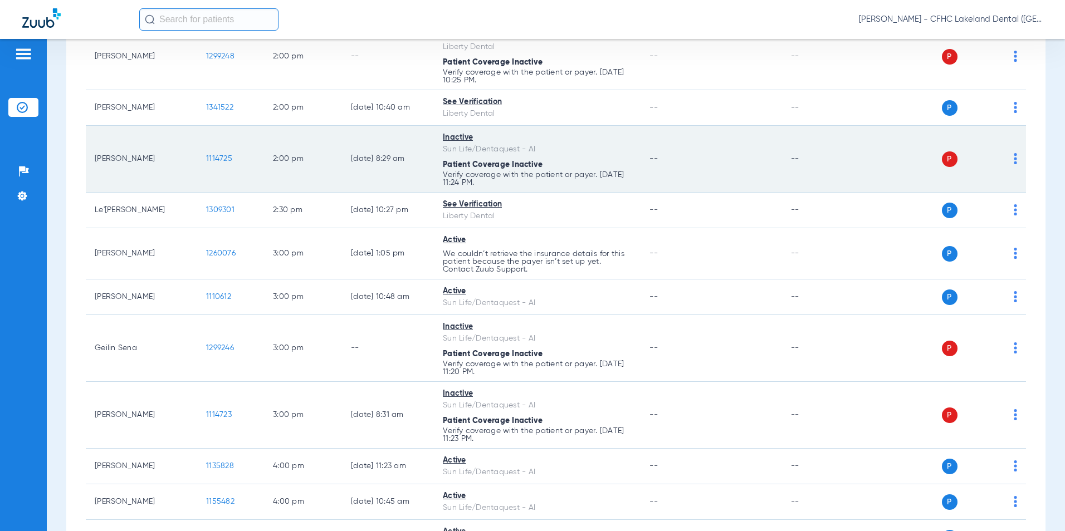
click at [219, 160] on span "1114725" at bounding box center [219, 159] width 26 height 8
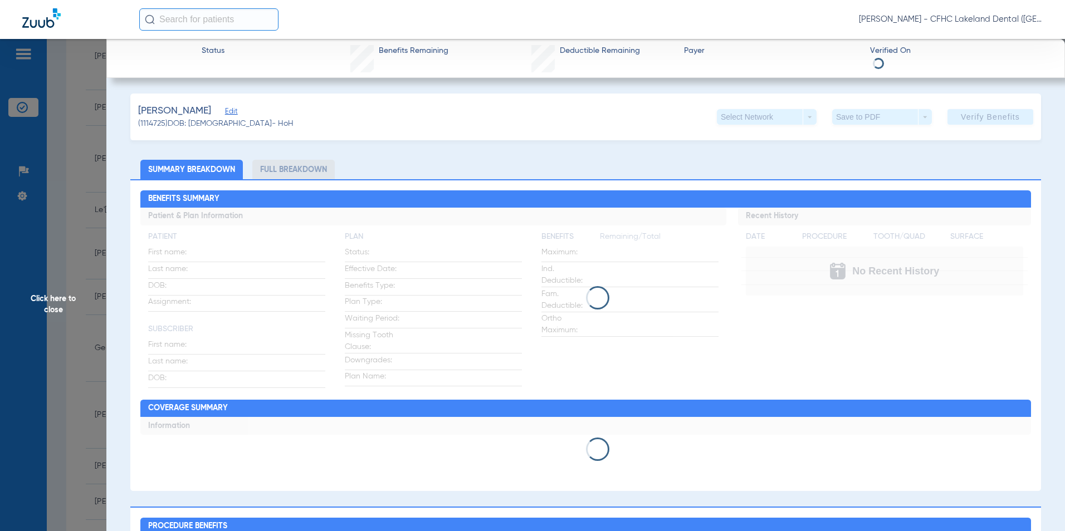
type input "[PERSON_NAME]"
type input "[DATE]"
type input "9605028981"
type input "99999"
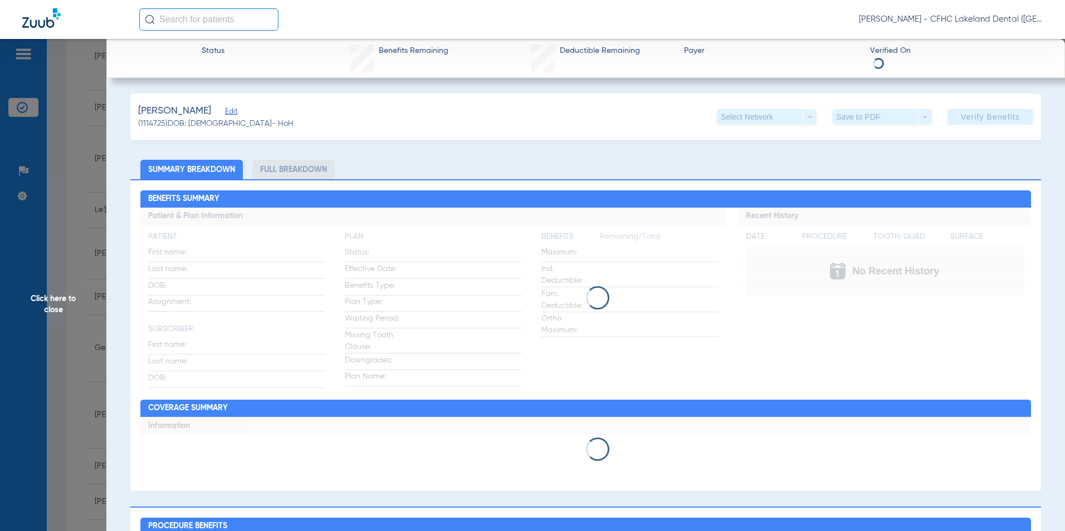
click at [235, 113] on span "Edit" at bounding box center [230, 112] width 10 height 11
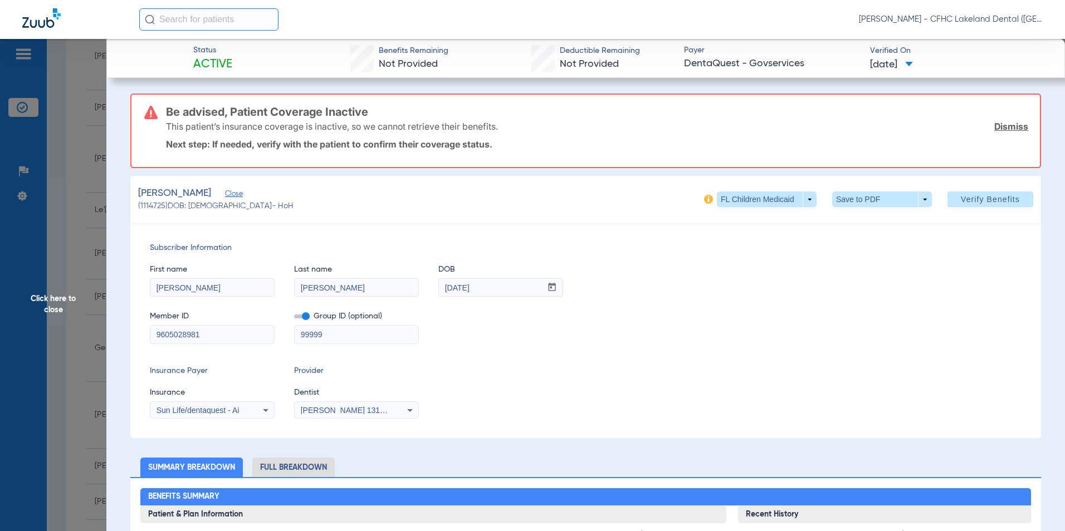
drag, startPoint x: 201, startPoint y: 330, endPoint x: 114, endPoint y: 318, distance: 87.7
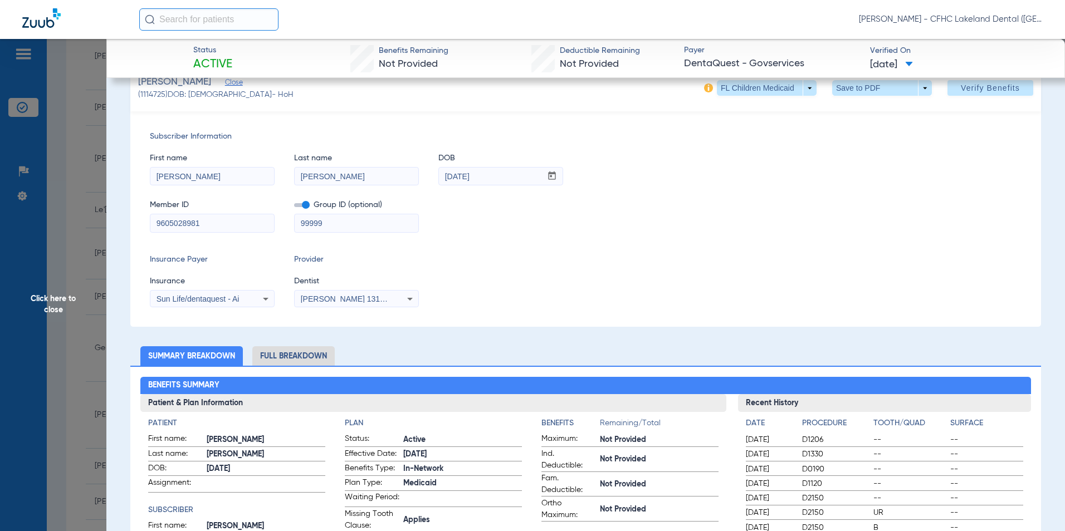
click at [37, 268] on span "Click here to close" at bounding box center [53, 304] width 106 height 531
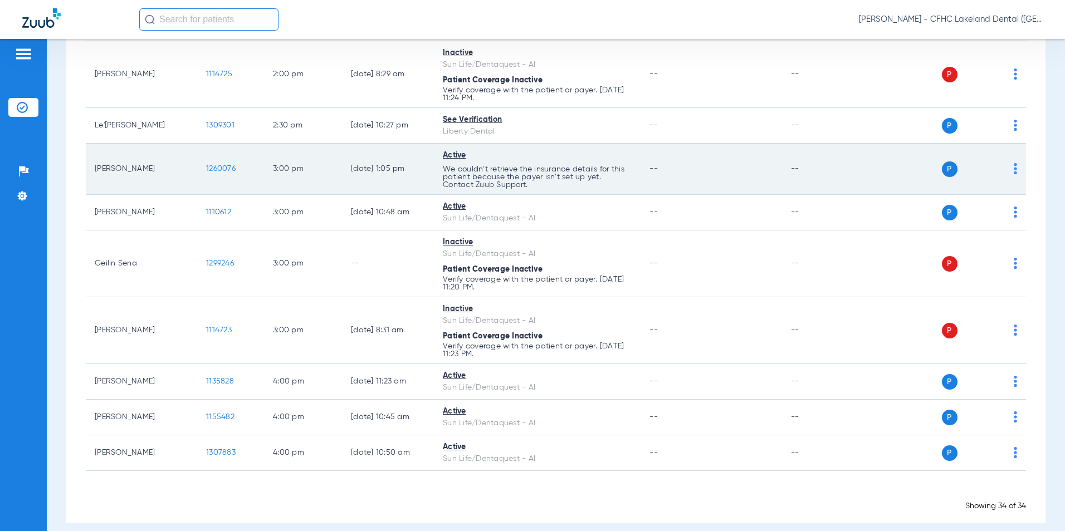
scroll to position [1210, 0]
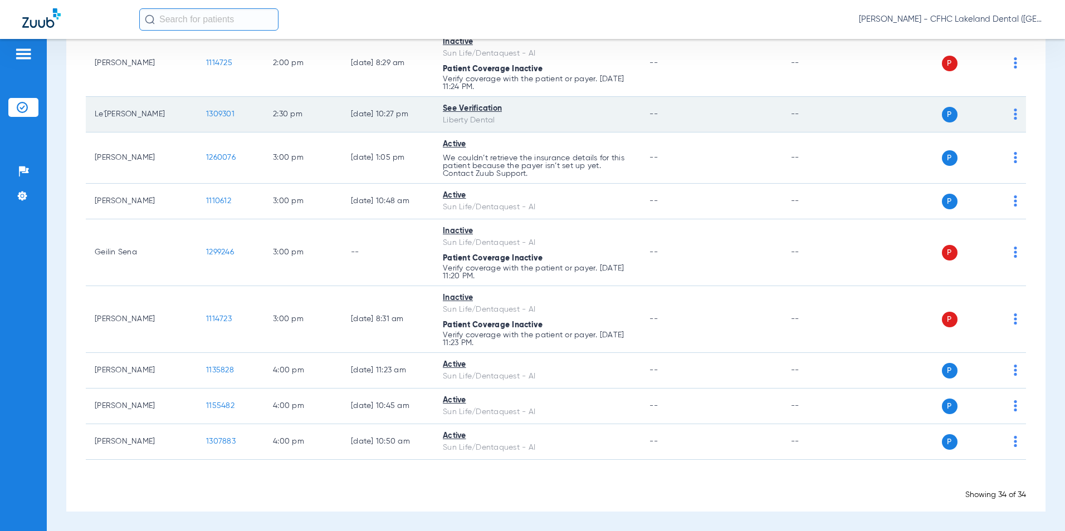
click at [223, 113] on span "1309301" at bounding box center [220, 114] width 28 height 8
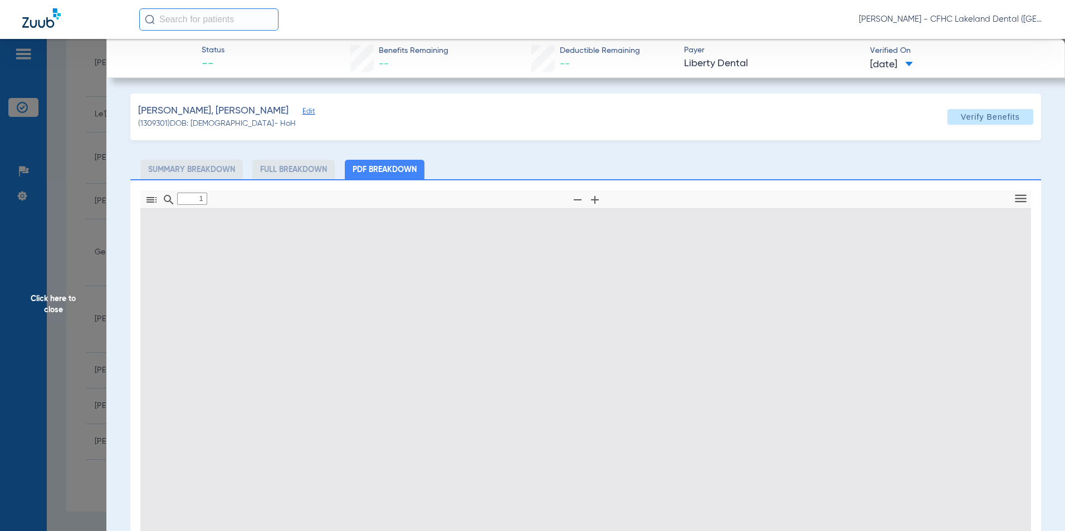
type input "0"
select select "page-width"
type input "1"
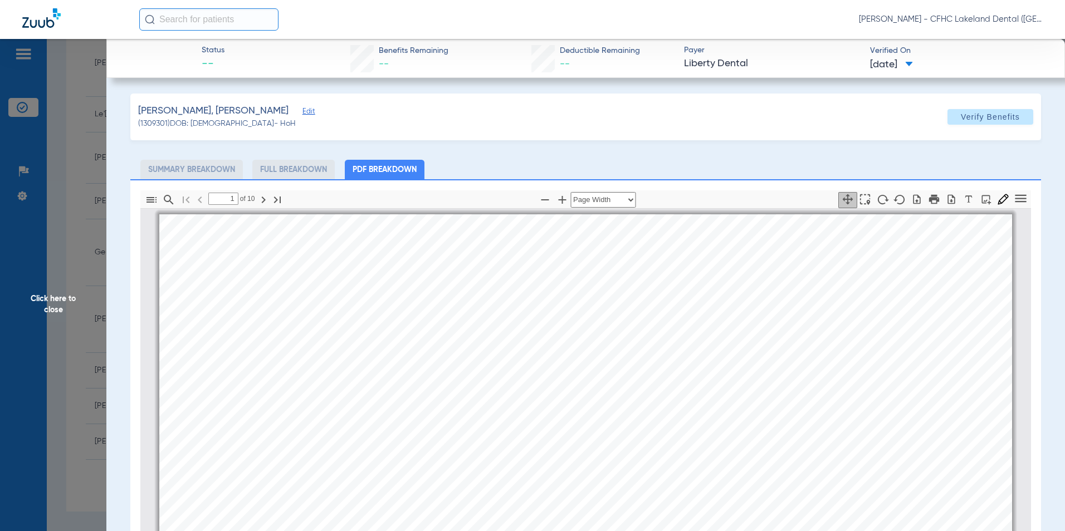
scroll to position [6, 0]
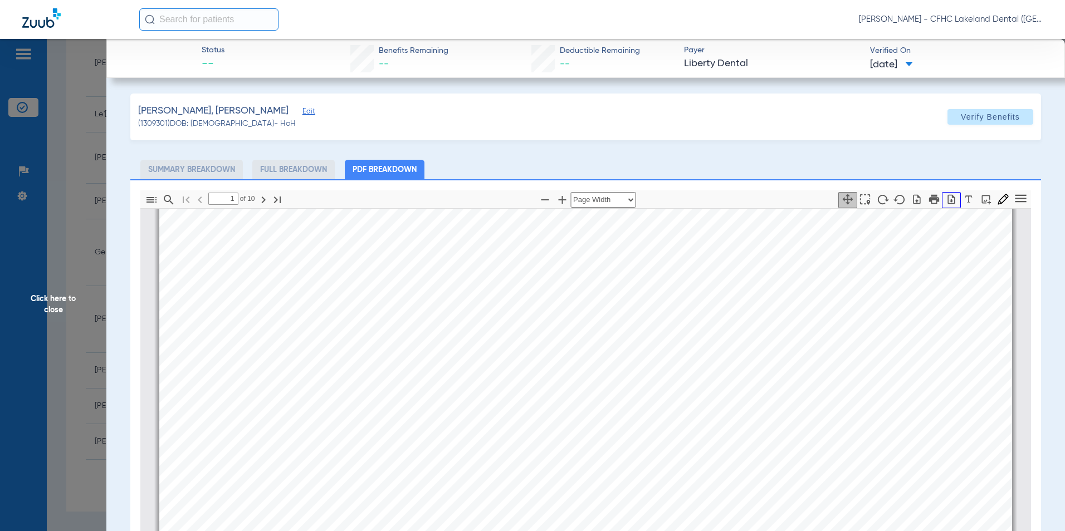
click at [948, 200] on icon "button" at bounding box center [951, 198] width 7 height 9
click at [53, 293] on span "Click here to close" at bounding box center [53, 304] width 106 height 531
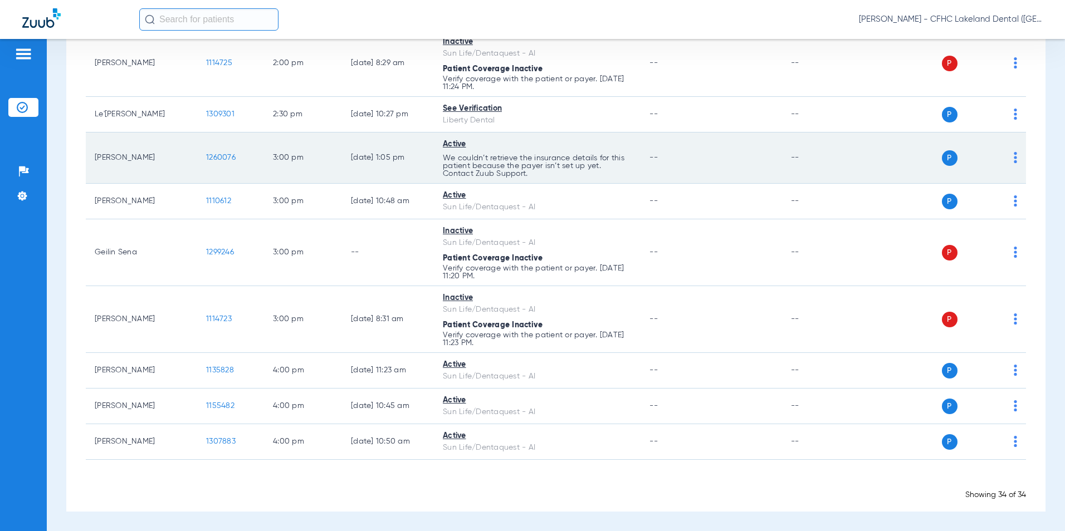
click at [223, 159] on span "1260076" at bounding box center [221, 158] width 30 height 8
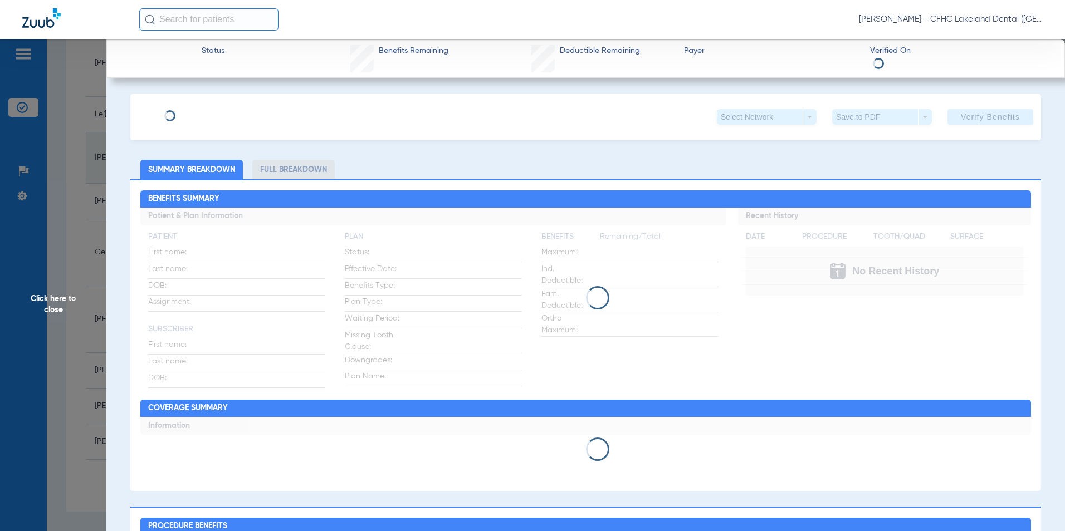
type input "REINELLYZ"
type input "[PERSON_NAME]"
type input "[DATE]"
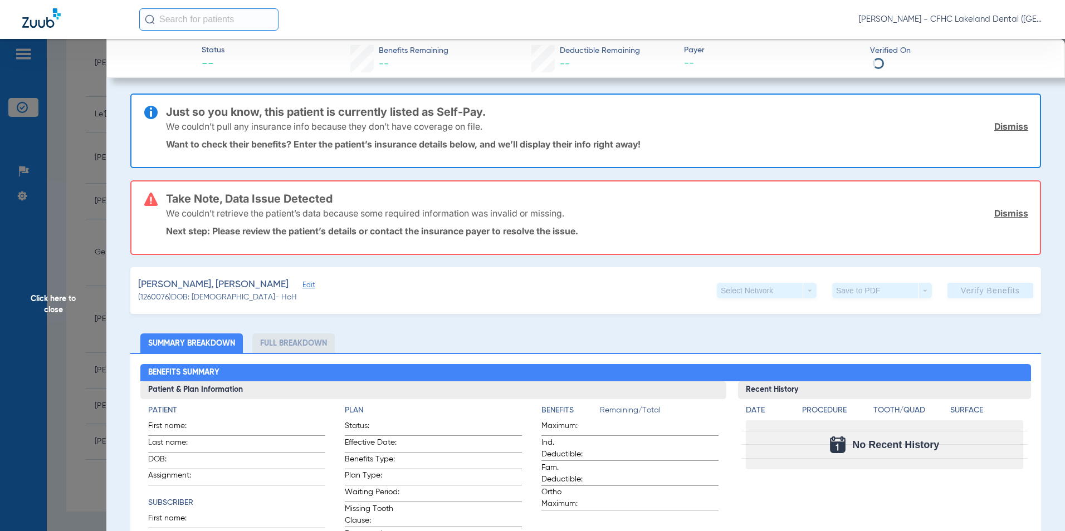
click at [302, 284] on span "Edit" at bounding box center [307, 286] width 10 height 11
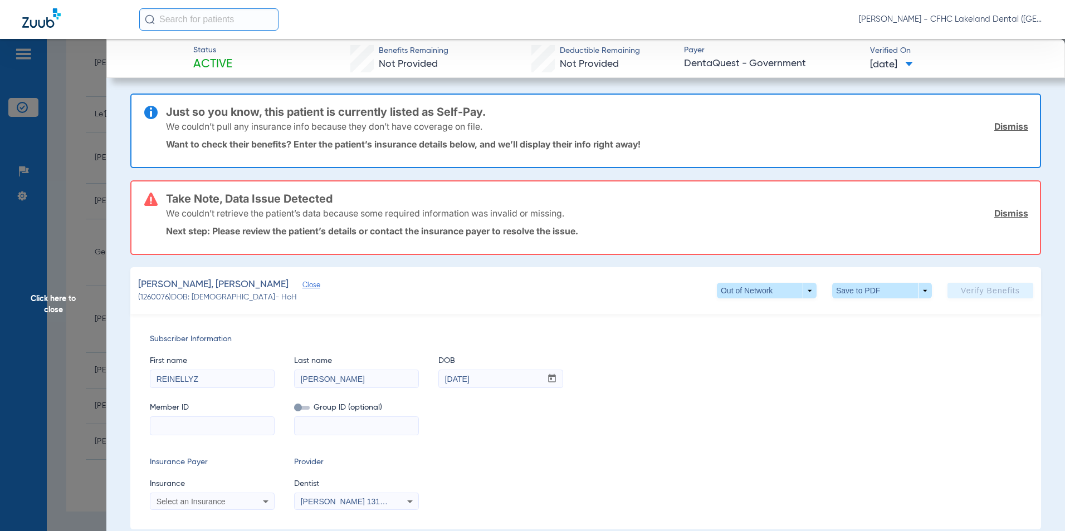
click at [81, 308] on span "Click here to close" at bounding box center [53, 304] width 106 height 531
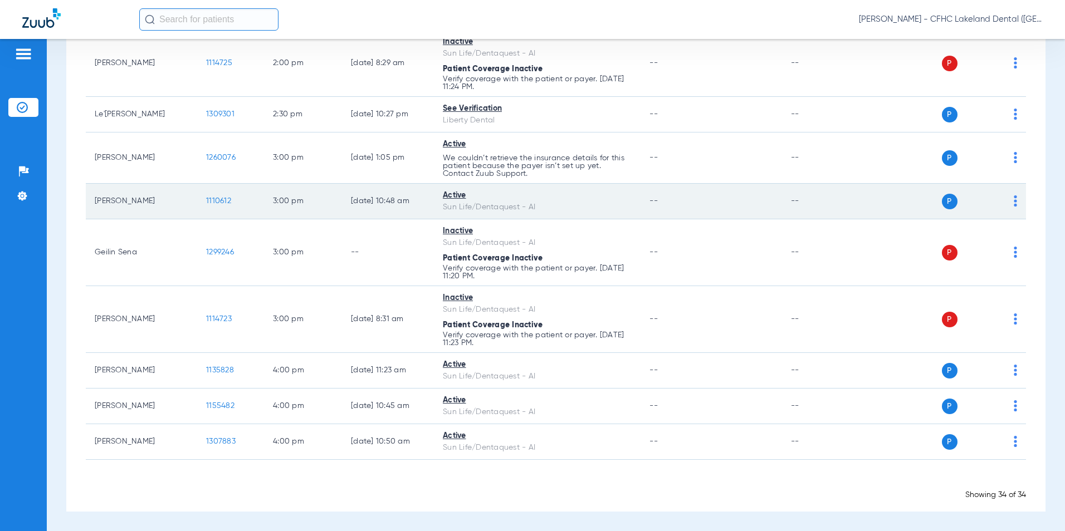
click at [226, 204] on span "1110612" at bounding box center [218, 201] width 25 height 8
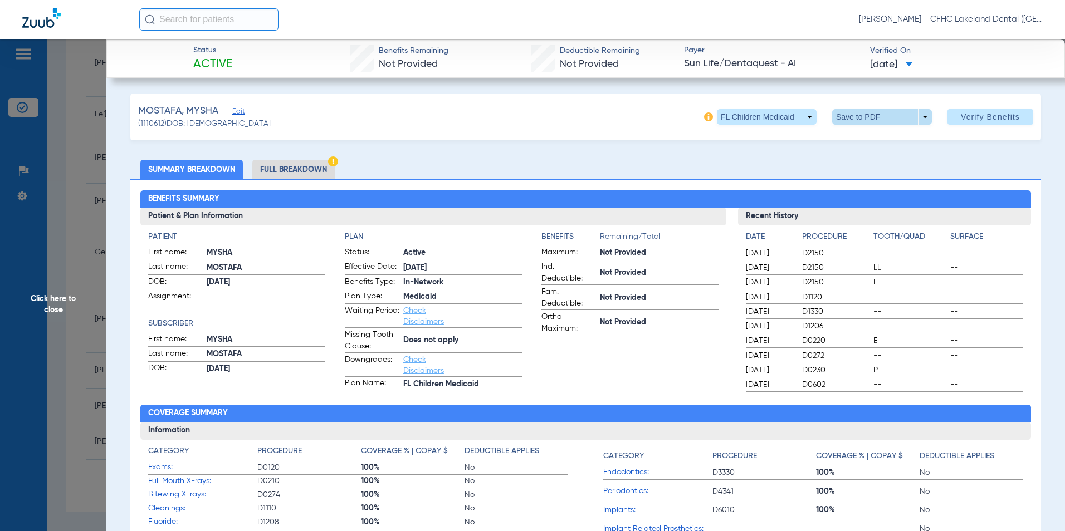
click at [890, 119] on span at bounding box center [882, 117] width 100 height 16
click at [839, 140] on mat-icon "insert_drive_file" at bounding box center [839, 139] width 13 height 13
click at [60, 285] on span "Click here to close" at bounding box center [53, 304] width 106 height 531
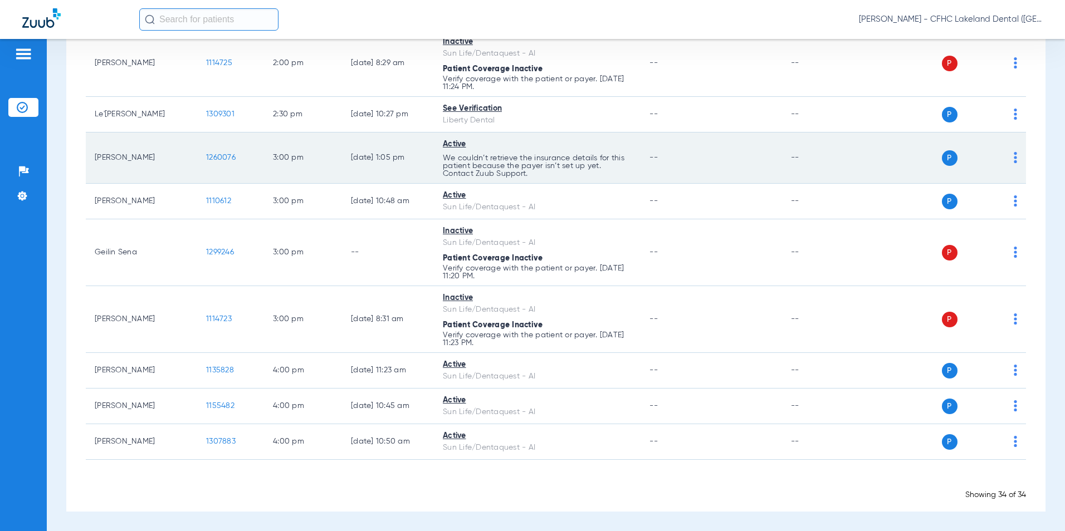
click at [218, 152] on td "1260076" at bounding box center [230, 158] width 67 height 51
click at [205, 160] on td "1260076" at bounding box center [230, 158] width 67 height 51
click at [212, 157] on span "1260076" at bounding box center [221, 158] width 30 height 8
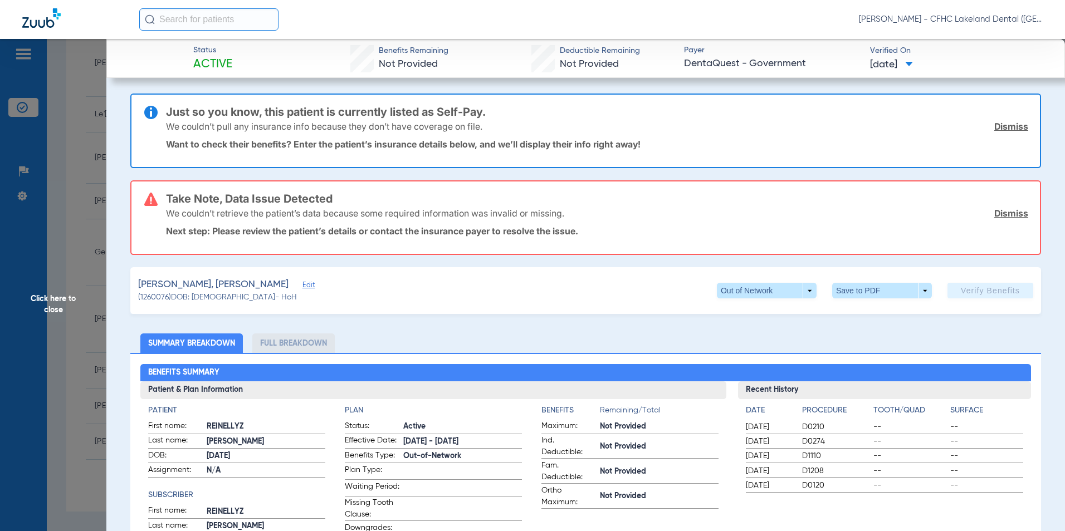
click at [302, 287] on span "Edit" at bounding box center [307, 286] width 10 height 11
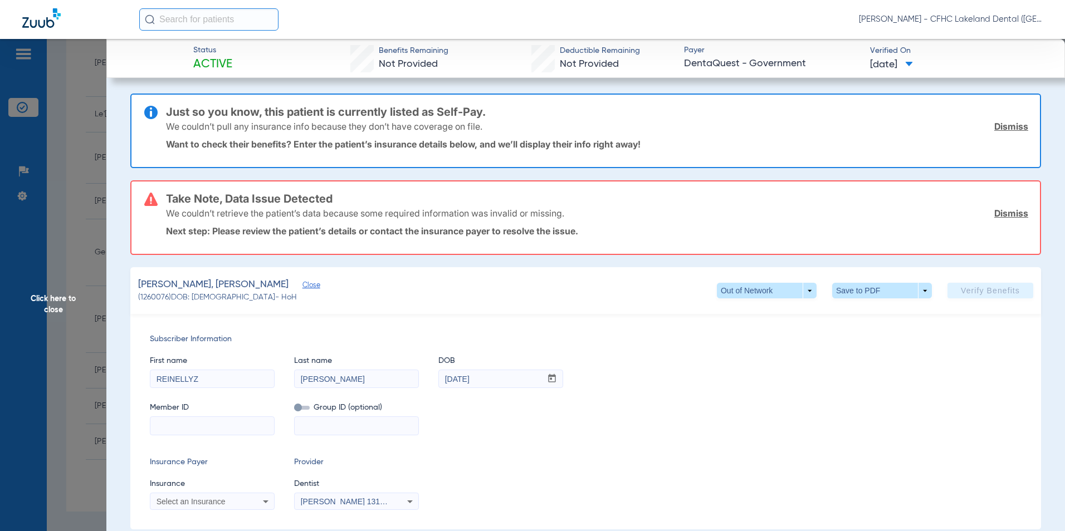
paste input "9539761191"
type input "9539761191"
click at [222, 501] on span "Select an Insurance" at bounding box center [191, 501] width 69 height 9
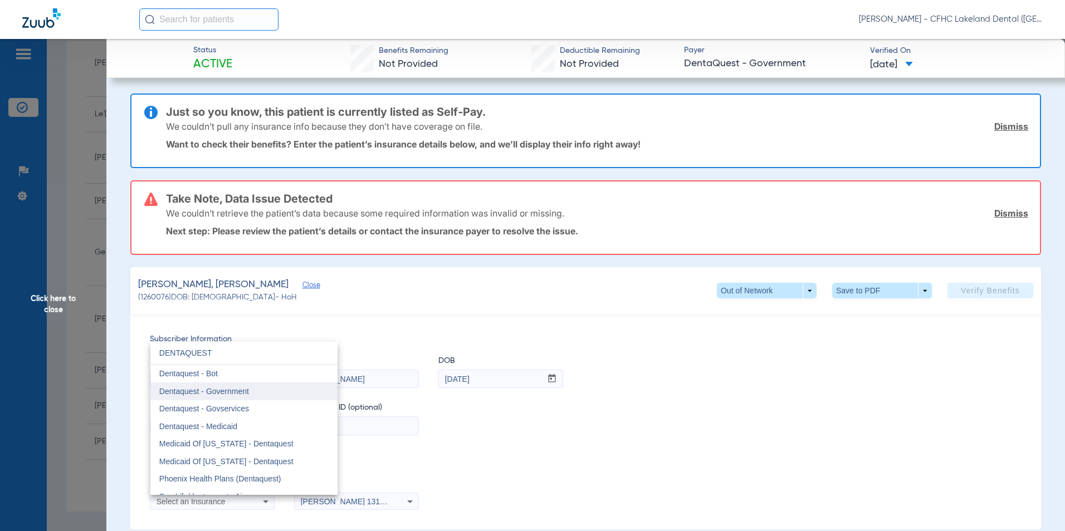
type input "DENTAQUEST"
click at [294, 398] on mat-option "Dentaquest - Government" at bounding box center [243, 392] width 187 height 18
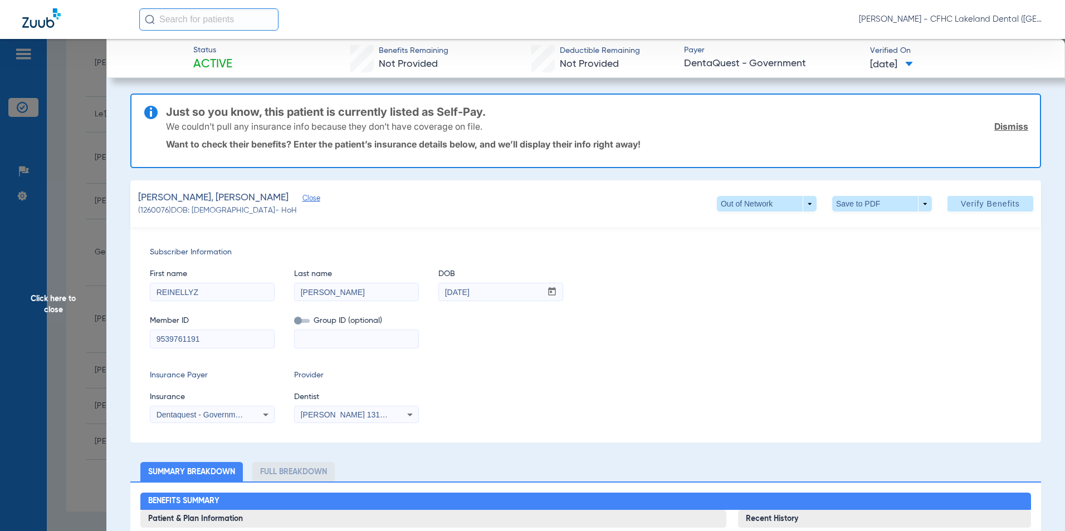
click at [961, 193] on span at bounding box center [990, 203] width 86 height 27
click at [858, 205] on span at bounding box center [882, 204] width 100 height 16
click at [852, 234] on button "insert_drive_file Save to PDF" at bounding box center [866, 226] width 84 height 22
